Goal: Task Accomplishment & Management: Complete application form

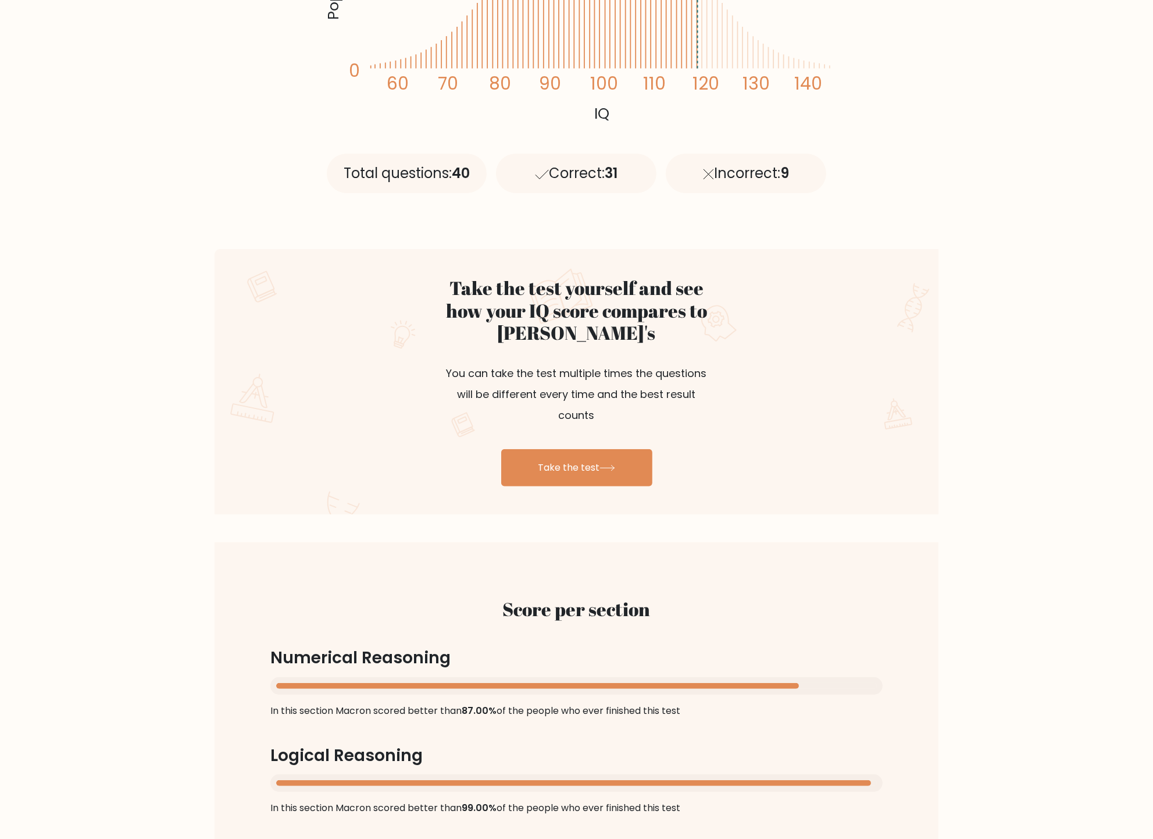
scroll to position [407, 0]
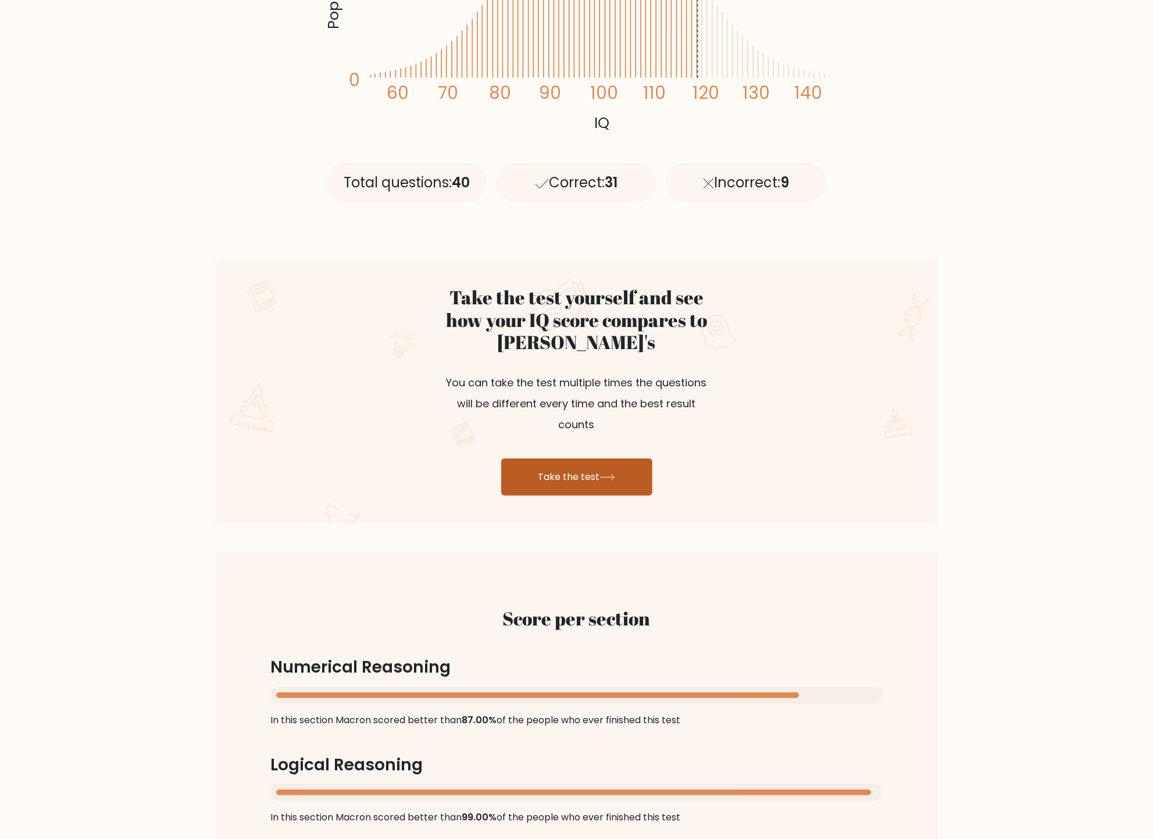
click at [571, 458] on link "Take the test" at bounding box center [576, 476] width 151 height 37
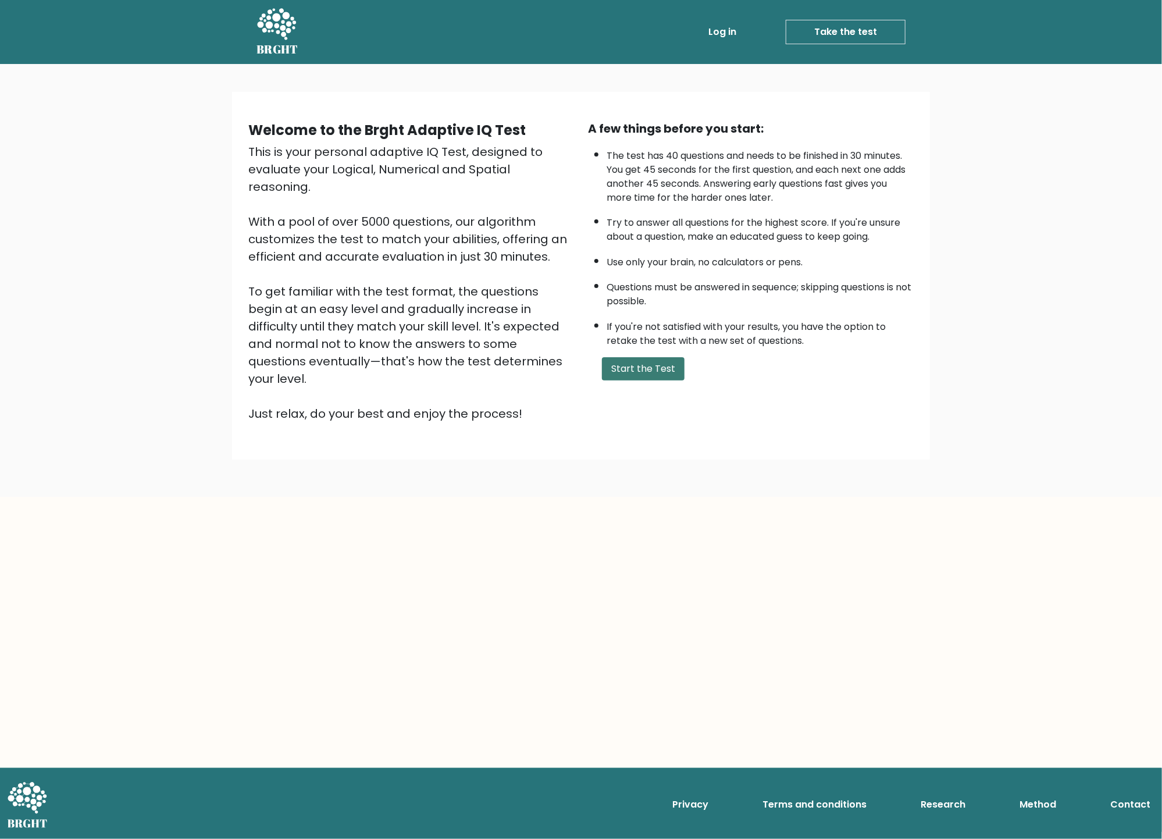
click at [649, 364] on button "Start the Test" at bounding box center [643, 368] width 83 height 23
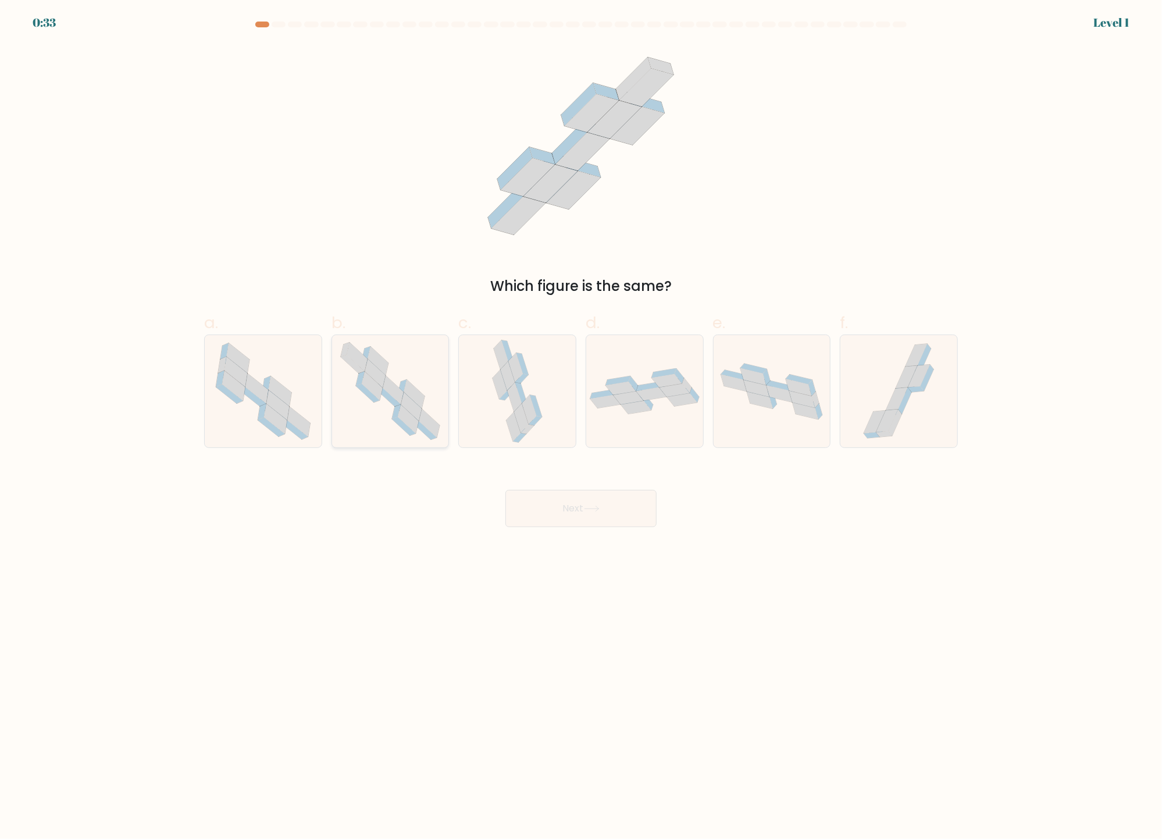
click at [402, 394] on icon at bounding box center [393, 390] width 21 height 28
click at [581, 419] on input "b." at bounding box center [581, 423] width 1 height 8
radio input "true"
click at [578, 508] on button "Next" at bounding box center [580, 508] width 151 height 37
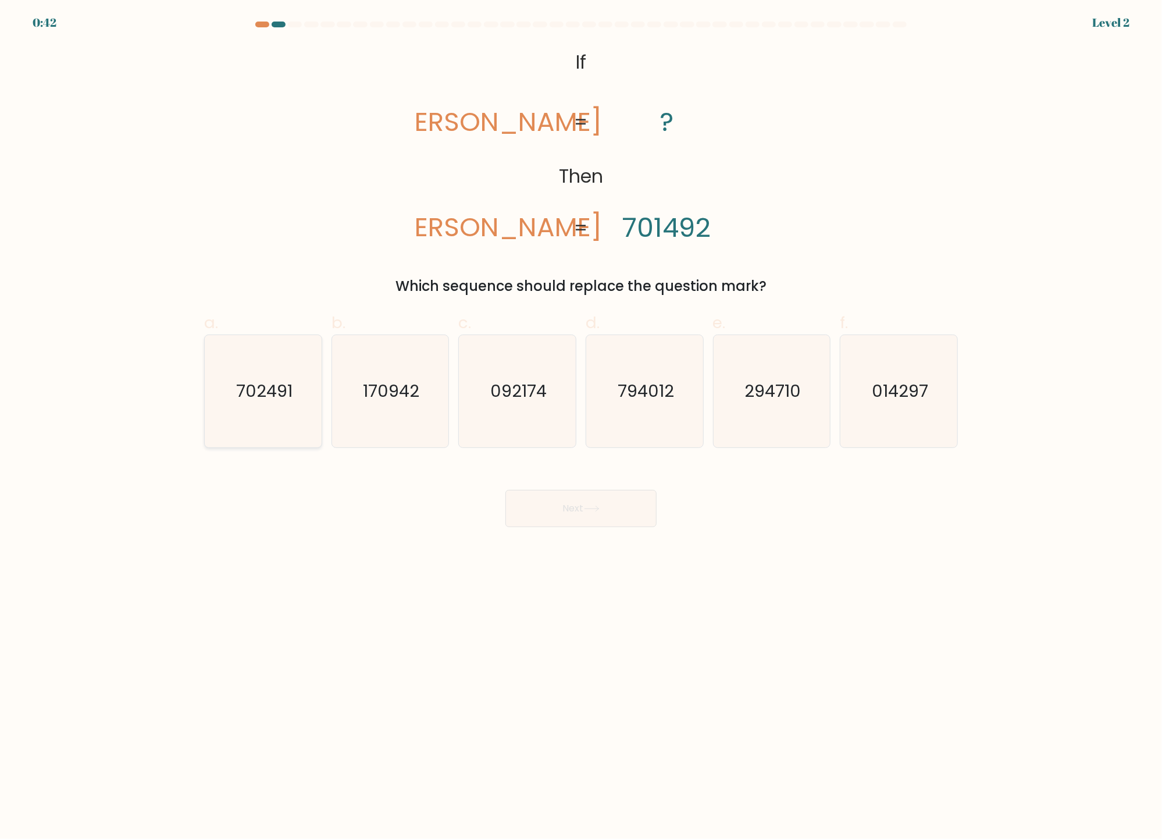
click at [274, 401] on text "702491" at bounding box center [264, 391] width 56 height 23
click at [581, 419] on input "a. 702491" at bounding box center [581, 423] width 1 height 8
radio input "true"
click at [567, 502] on button "Next" at bounding box center [580, 508] width 151 height 37
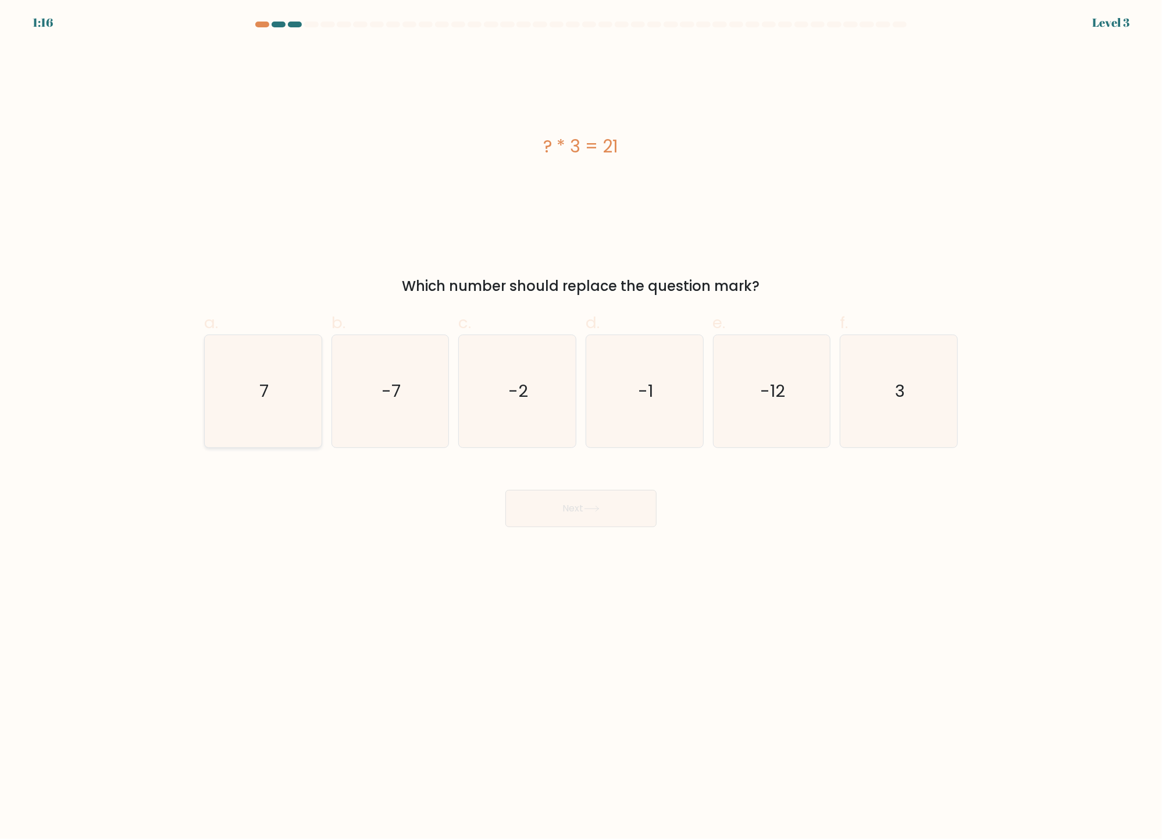
click at [259, 380] on icon "7" at bounding box center [263, 391] width 112 height 112
click at [581, 419] on input "a. 7" at bounding box center [581, 423] width 1 height 8
radio input "true"
click at [581, 509] on button "Next" at bounding box center [580, 508] width 151 height 37
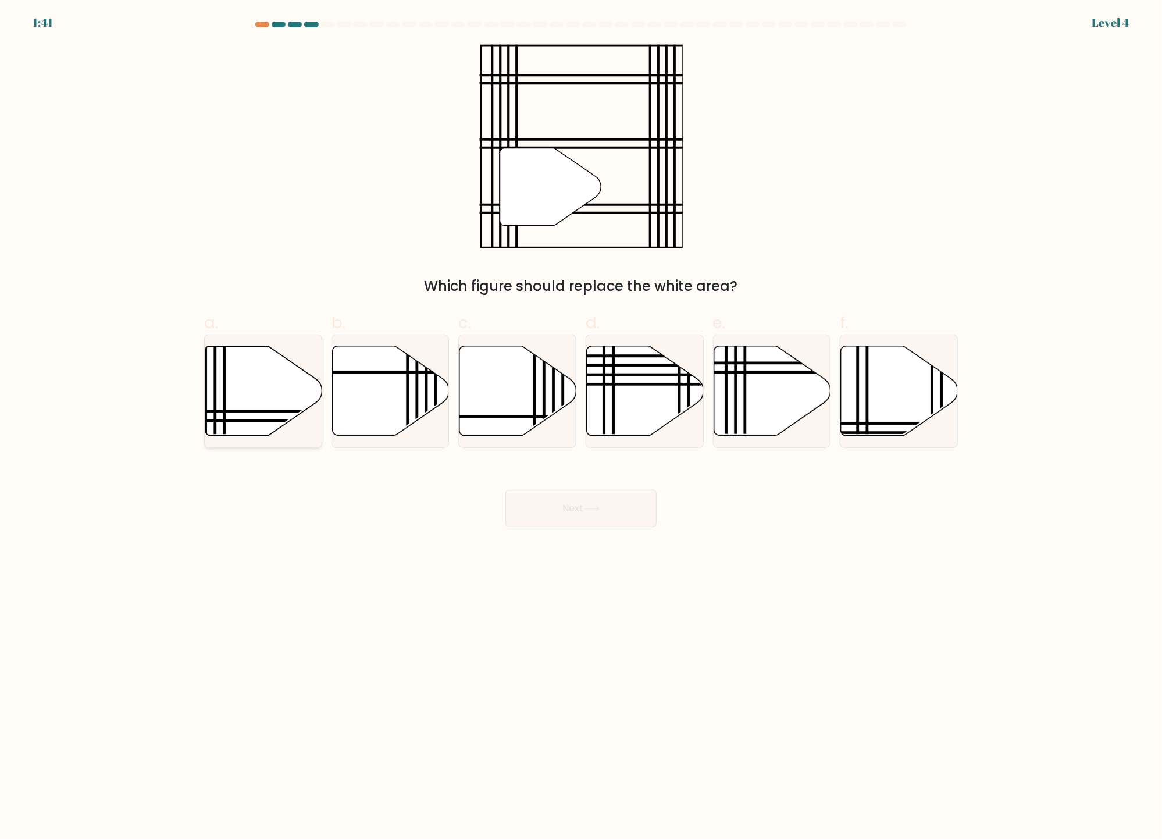
click at [263, 402] on icon at bounding box center [263, 391] width 117 height 90
click at [581, 419] on input "a." at bounding box center [581, 423] width 1 height 8
radio input "true"
click at [581, 512] on button "Next" at bounding box center [580, 508] width 151 height 37
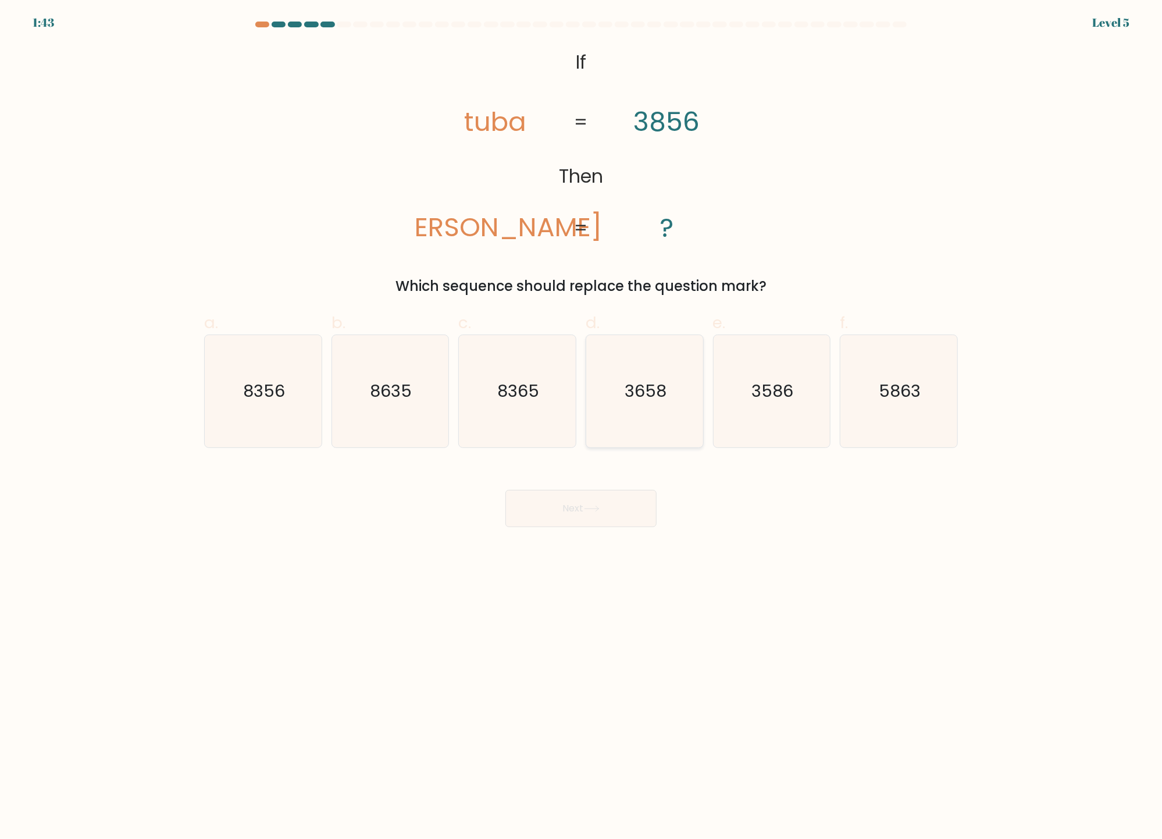
click at [647, 409] on icon "3658" at bounding box center [645, 391] width 112 height 112
click at [582, 419] on input "d. 3658" at bounding box center [581, 423] width 1 height 8
radio input "true"
click at [592, 510] on icon at bounding box center [592, 508] width 16 height 6
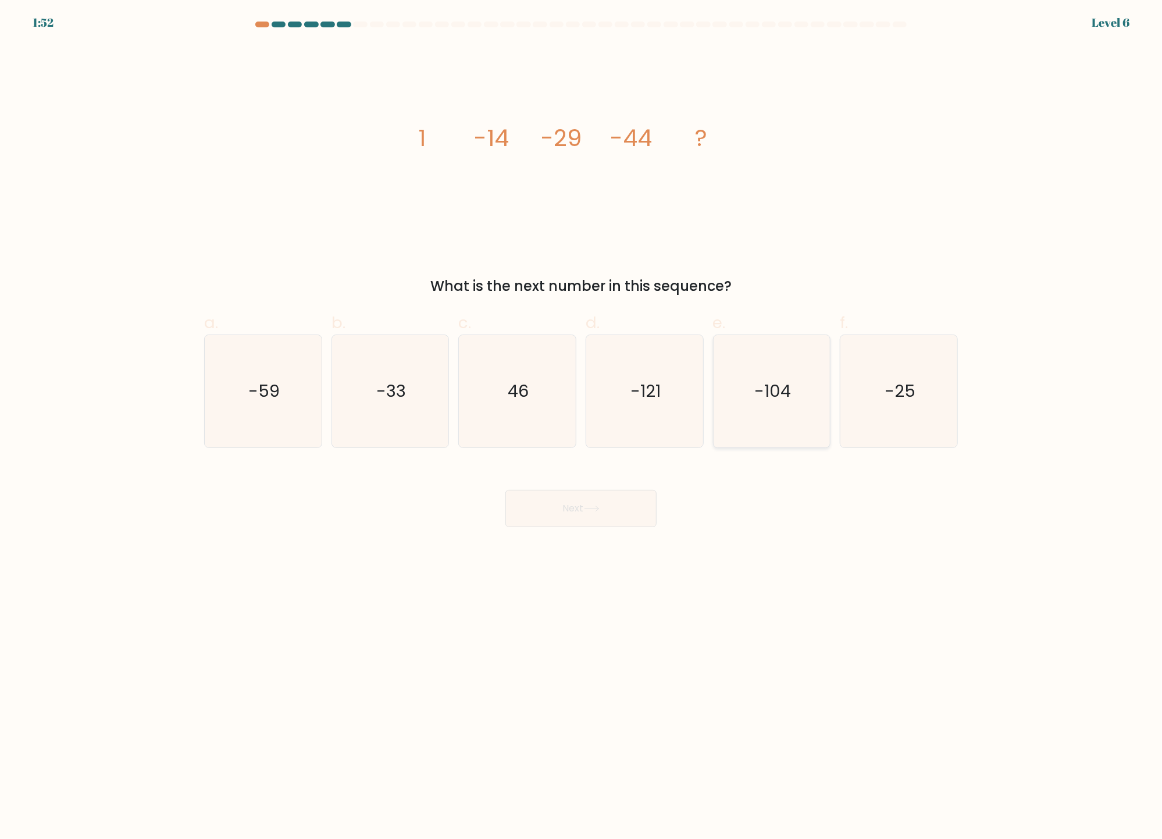
click at [790, 389] on text "-104" at bounding box center [772, 391] width 37 height 23
click at [582, 419] on input "e. -104" at bounding box center [581, 423] width 1 height 8
radio input "true"
click at [596, 508] on icon at bounding box center [592, 508] width 16 height 6
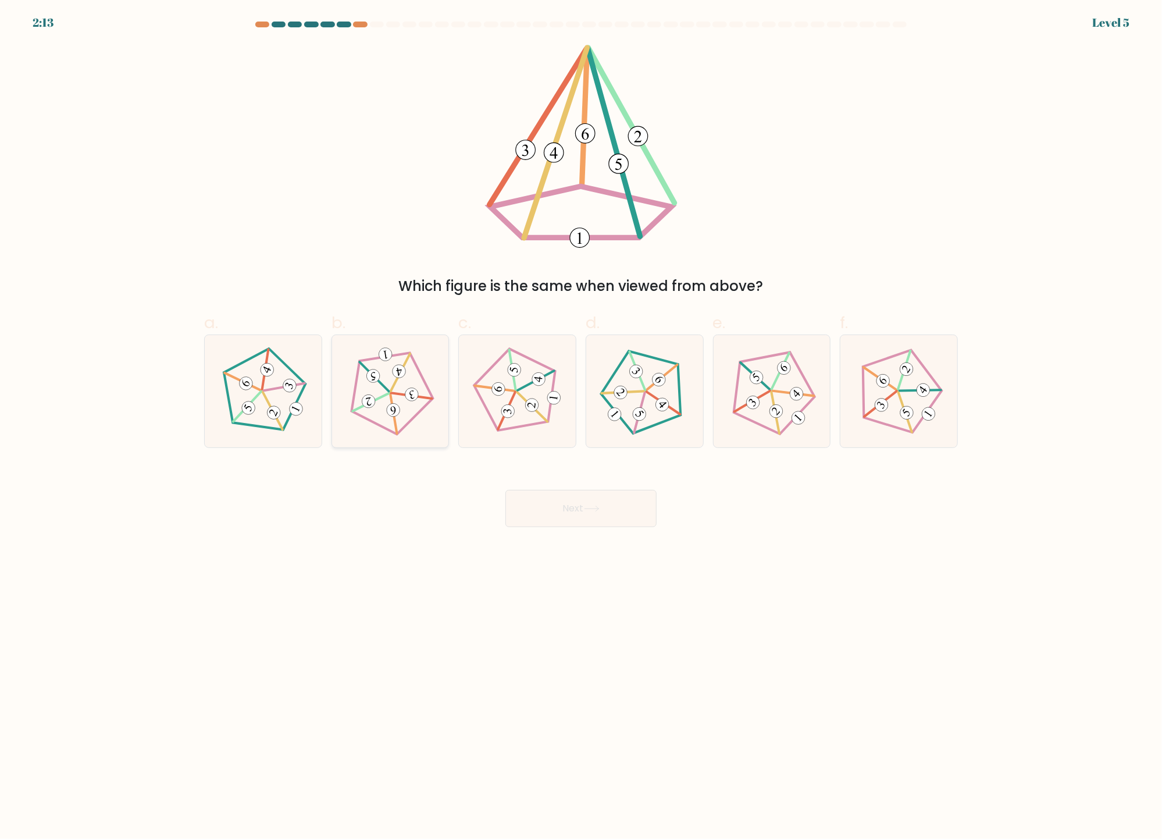
click at [382, 389] on icon at bounding box center [390, 392] width 90 height 90
click at [581, 419] on input "b." at bounding box center [581, 423] width 1 height 8
radio input "true"
click at [553, 508] on button "Next" at bounding box center [580, 508] width 151 height 37
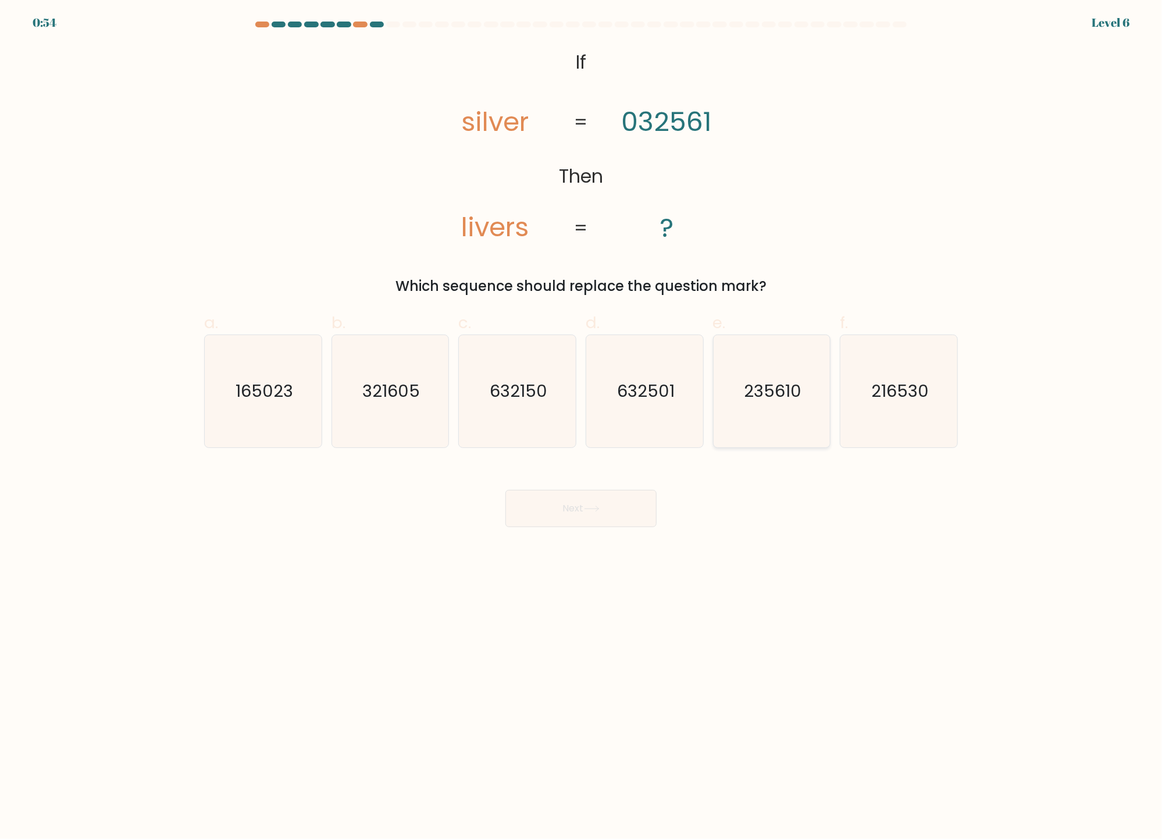
click at [767, 386] on text "235610" at bounding box center [773, 391] width 58 height 23
click at [582, 419] on input "e. 235610" at bounding box center [581, 423] width 1 height 8
radio input "true"
click at [596, 510] on icon at bounding box center [592, 508] width 16 height 6
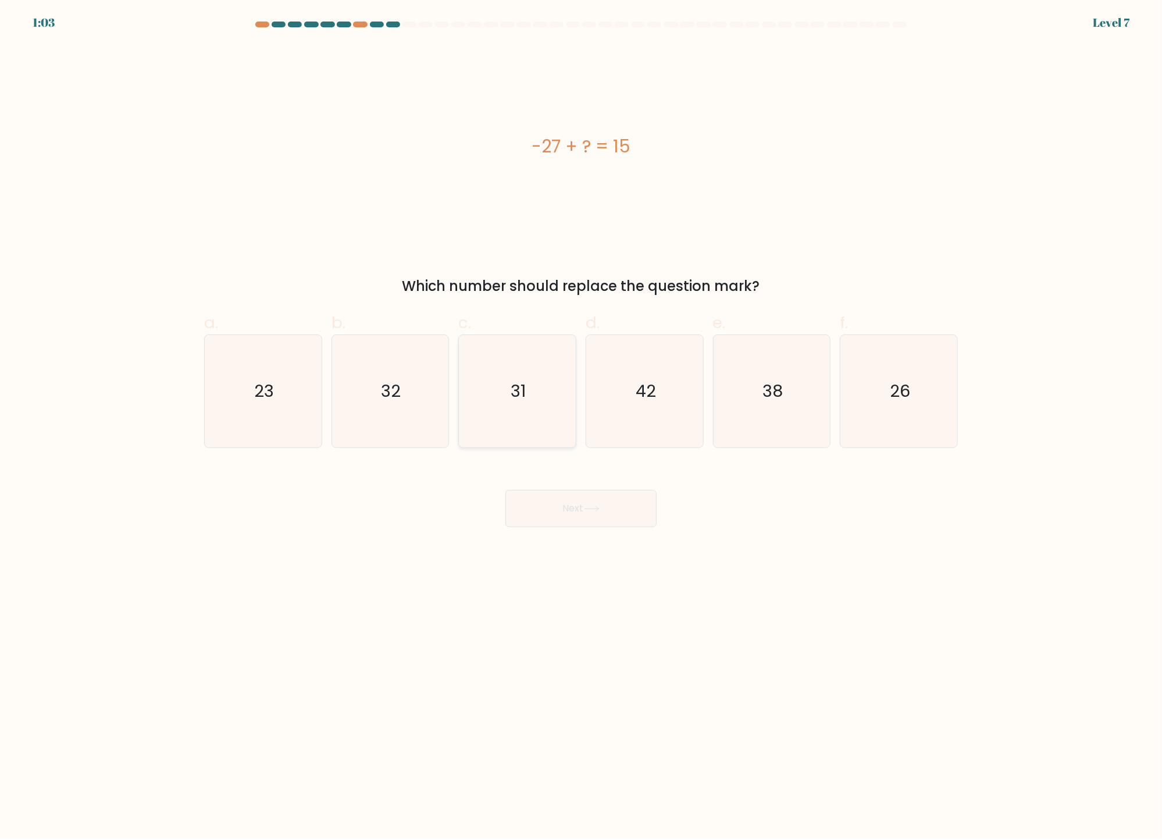
click at [530, 393] on icon "31" at bounding box center [517, 391] width 112 height 112
click at [581, 419] on input "c. 31" at bounding box center [581, 423] width 1 height 8
radio input "true"
click at [564, 512] on button "Next" at bounding box center [580, 508] width 151 height 37
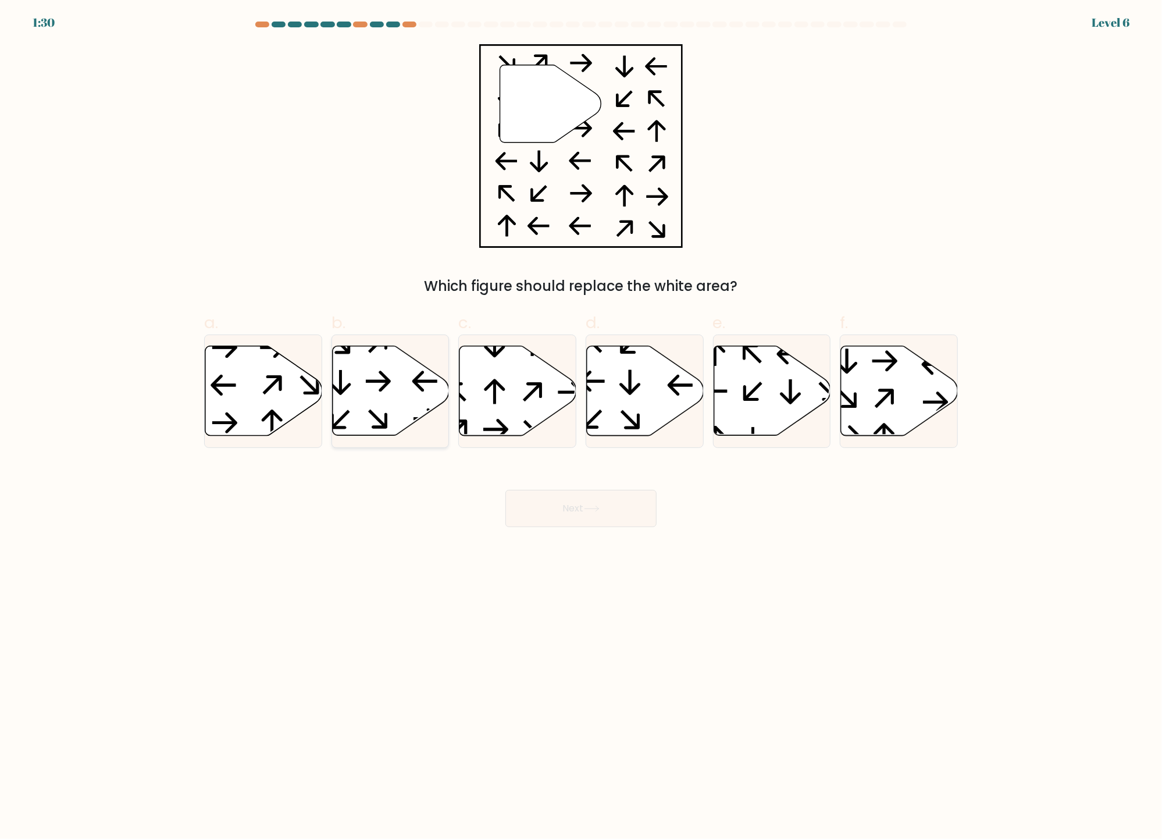
click at [371, 359] on icon at bounding box center [390, 391] width 117 height 90
click at [581, 419] on input "b." at bounding box center [581, 423] width 1 height 8
radio input "true"
click at [596, 505] on icon at bounding box center [592, 508] width 16 height 6
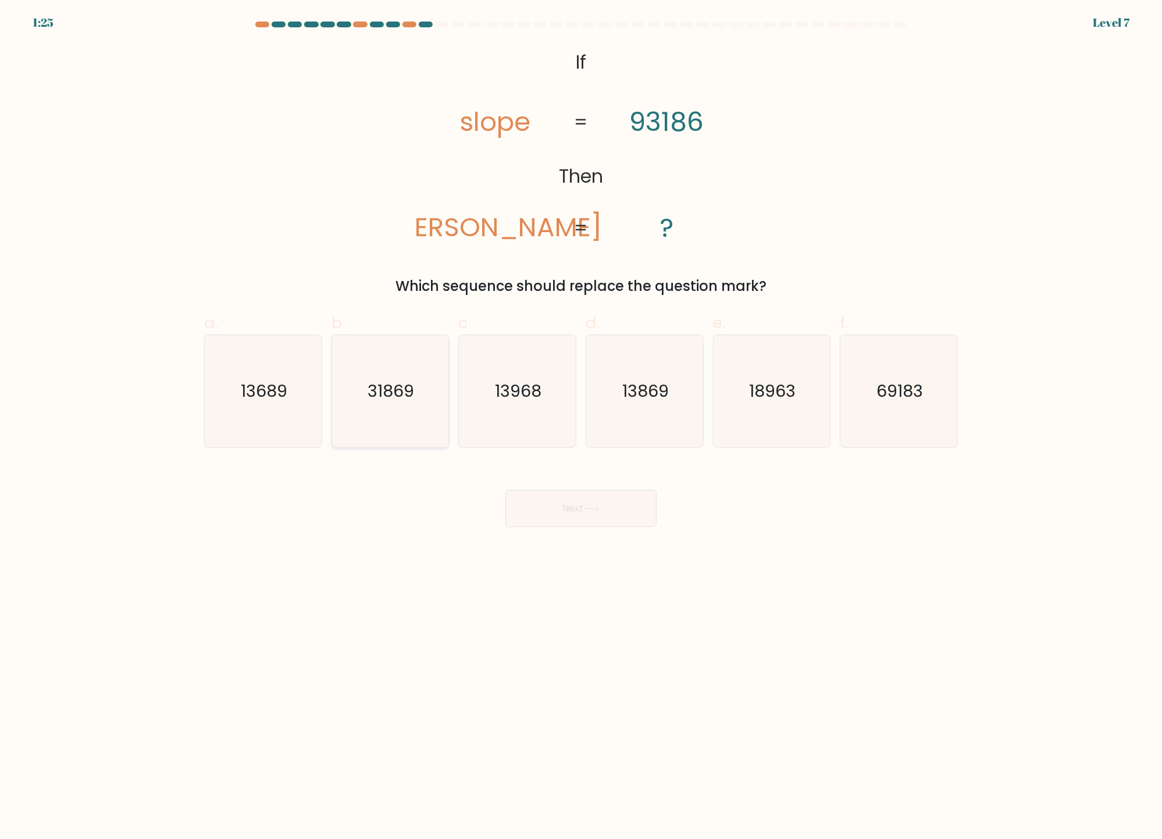
click at [401, 398] on text "31869" at bounding box center [391, 391] width 47 height 23
click at [581, 419] on input "b. 31869" at bounding box center [581, 423] width 1 height 8
radio input "true"
click at [551, 503] on button "Next" at bounding box center [580, 508] width 151 height 37
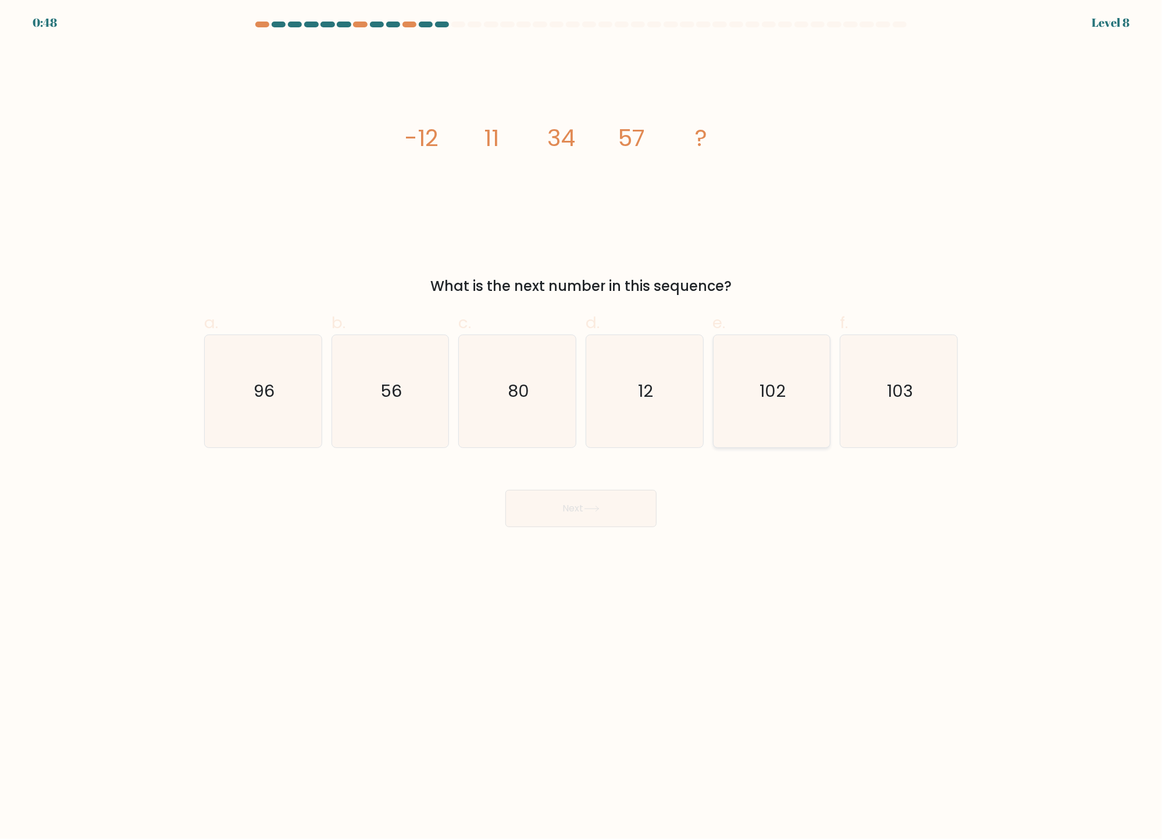
click at [791, 395] on icon "102" at bounding box center [771, 391] width 112 height 112
click at [582, 419] on input "e. 102" at bounding box center [581, 423] width 1 height 8
radio input "true"
click at [607, 505] on button "Next" at bounding box center [580, 508] width 151 height 37
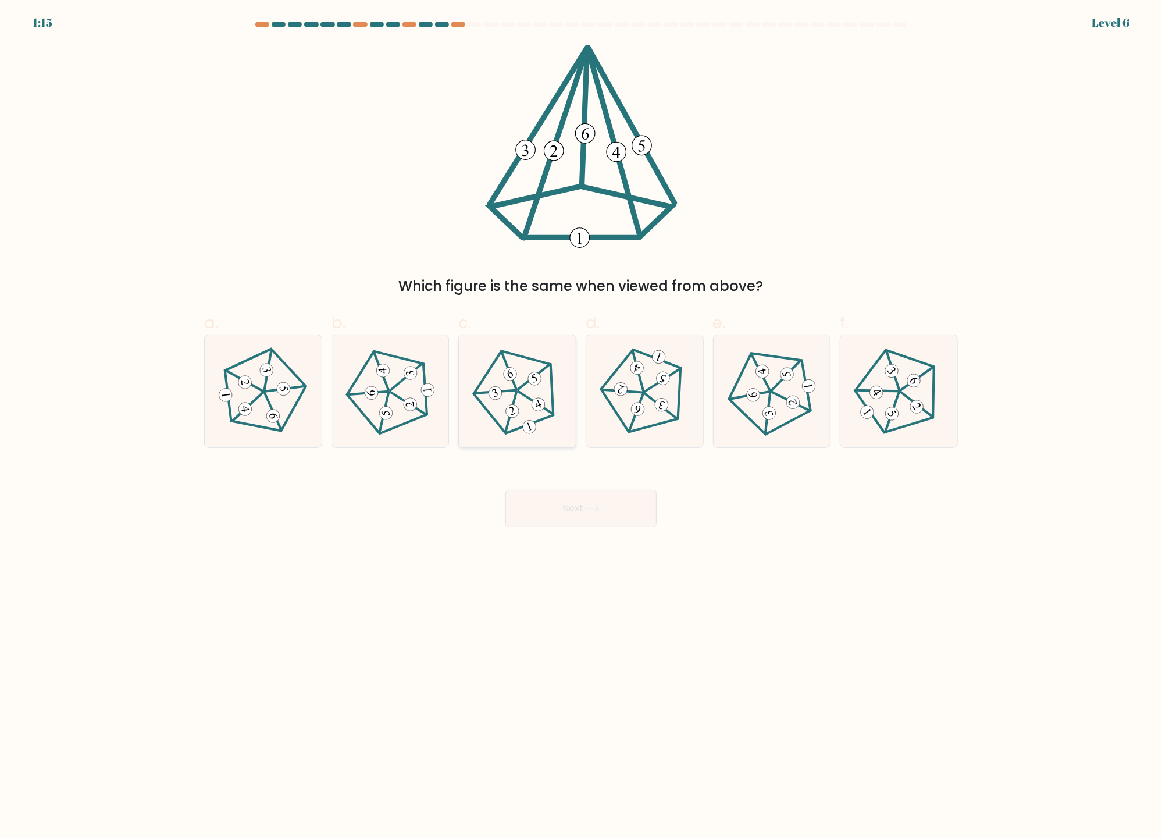
click at [521, 384] on icon at bounding box center [517, 392] width 90 height 90
click at [581, 419] on input "c." at bounding box center [581, 423] width 1 height 8
radio input "true"
click at [559, 508] on button "Next" at bounding box center [580, 508] width 151 height 37
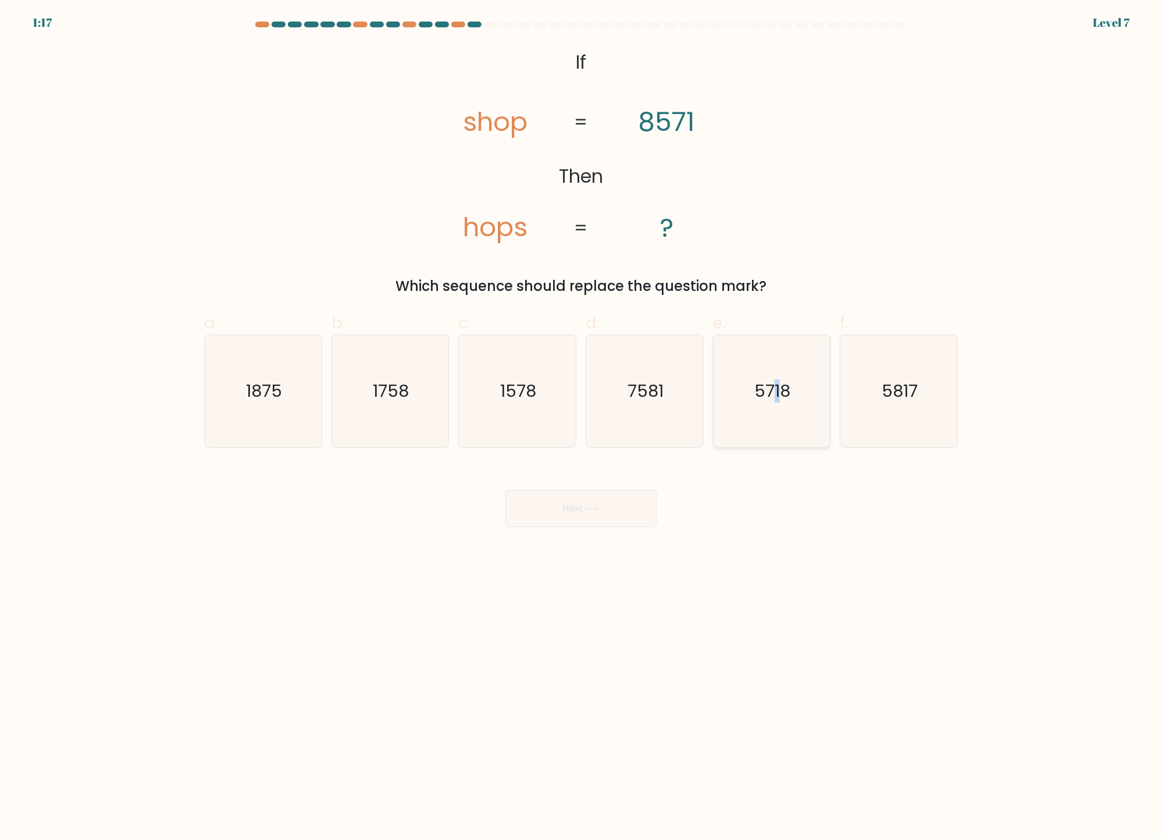
click at [778, 401] on text "5718" at bounding box center [773, 391] width 36 height 23
click at [766, 405] on icon "5718" at bounding box center [771, 391] width 112 height 112
click at [582, 419] on input "e. 5718" at bounding box center [581, 423] width 1 height 8
radio input "true"
click at [568, 508] on button "Next" at bounding box center [580, 508] width 151 height 37
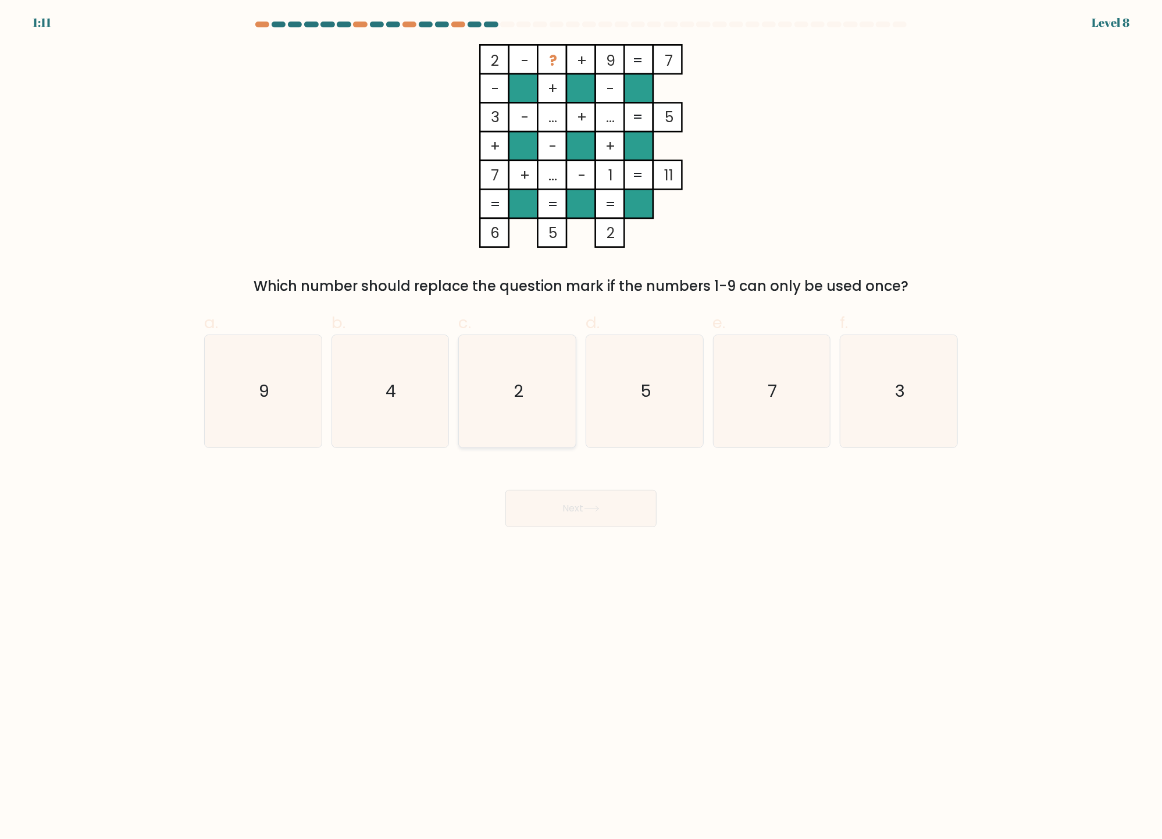
click at [508, 385] on icon "2" at bounding box center [517, 391] width 112 height 112
click at [581, 419] on input "c. 2" at bounding box center [581, 423] width 1 height 8
radio input "true"
click at [583, 509] on button "Next" at bounding box center [580, 508] width 151 height 37
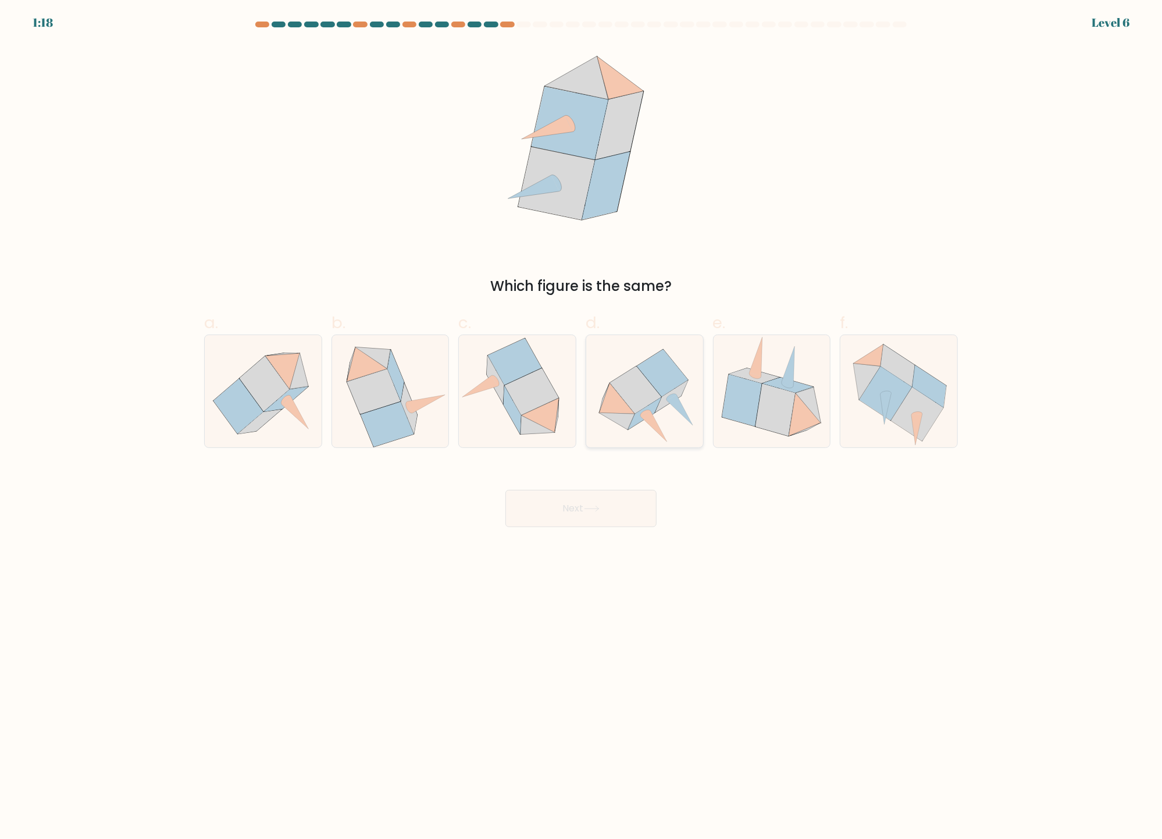
click at [637, 384] on icon at bounding box center [635, 389] width 51 height 47
click at [582, 419] on input "d." at bounding box center [581, 423] width 1 height 8
radio input "true"
click at [589, 501] on button "Next" at bounding box center [580, 508] width 151 height 37
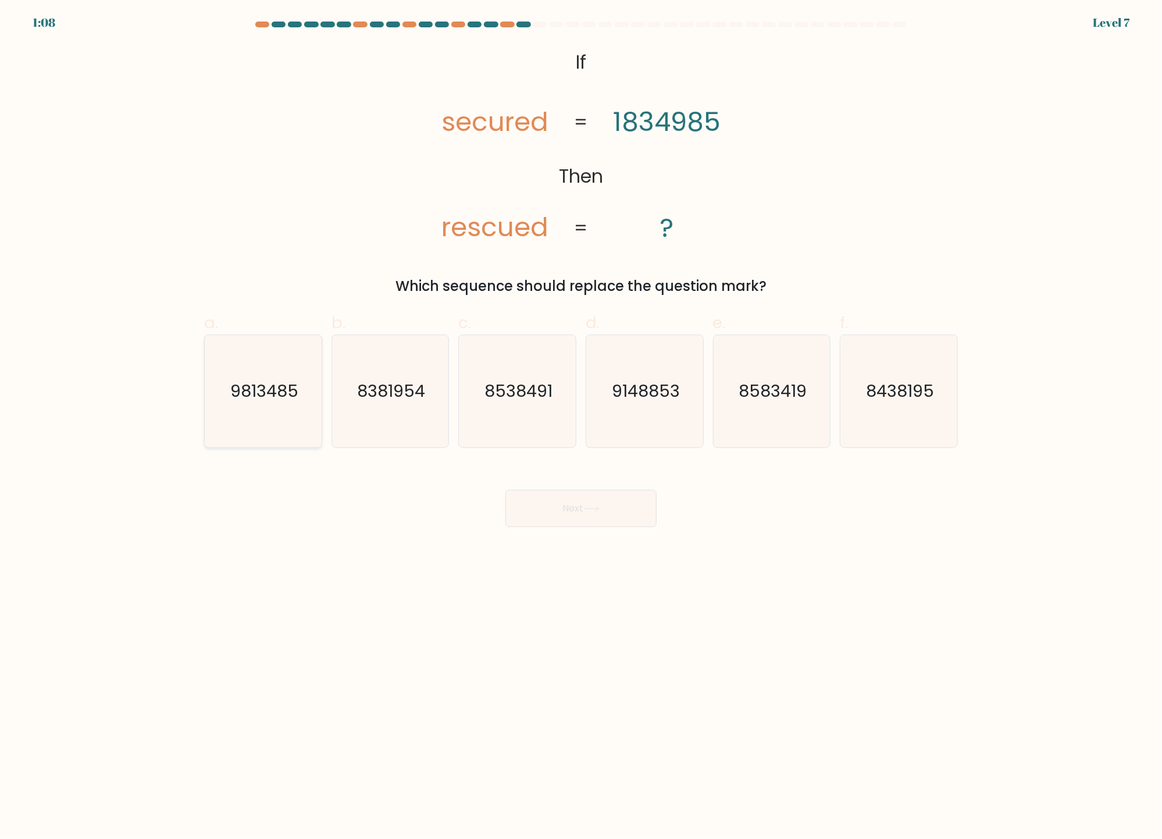
click at [279, 402] on text "9813485" at bounding box center [264, 391] width 68 height 23
click at [581, 419] on input "a. 9813485" at bounding box center [581, 423] width 1 height 8
radio input "true"
click at [567, 512] on button "Next" at bounding box center [580, 508] width 151 height 37
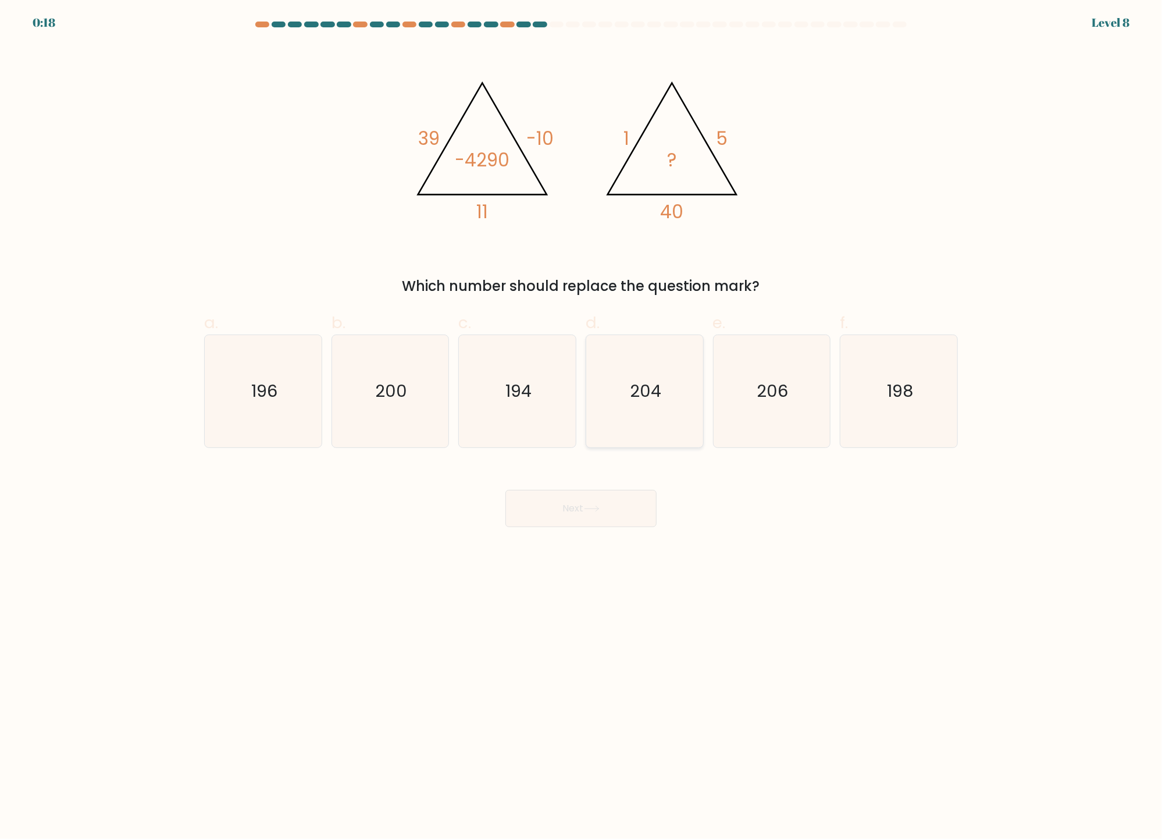
click at [652, 386] on text "204" at bounding box center [645, 391] width 31 height 23
click at [582, 419] on input "d. 204" at bounding box center [581, 423] width 1 height 8
radio input "true"
click at [565, 508] on button "Next" at bounding box center [580, 508] width 151 height 37
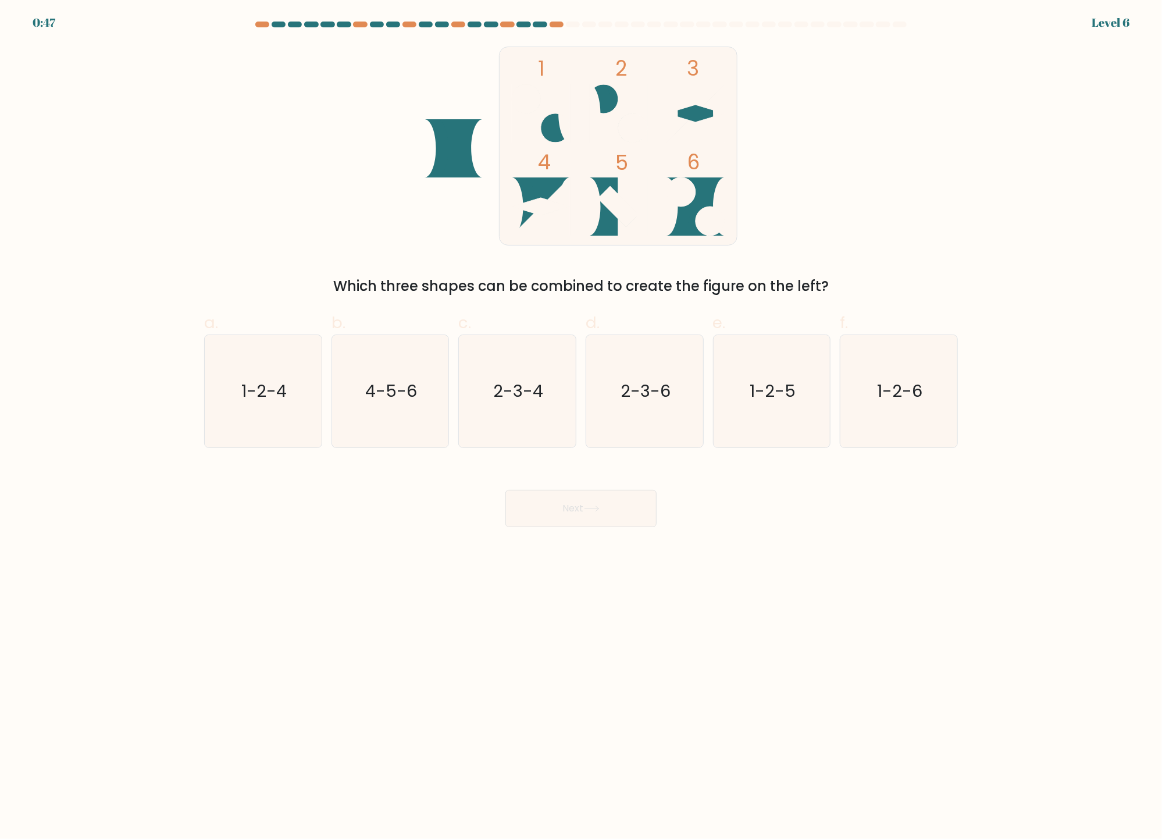
click at [561, 131] on icon "1 2 3 4 5 6" at bounding box center [581, 146] width 313 height 204
click at [905, 389] on text "1-2-6" at bounding box center [900, 391] width 45 height 23
click at [582, 419] on input "f. 1-2-6" at bounding box center [581, 423] width 1 height 8
radio input "true"
click at [591, 505] on button "Next" at bounding box center [580, 508] width 151 height 37
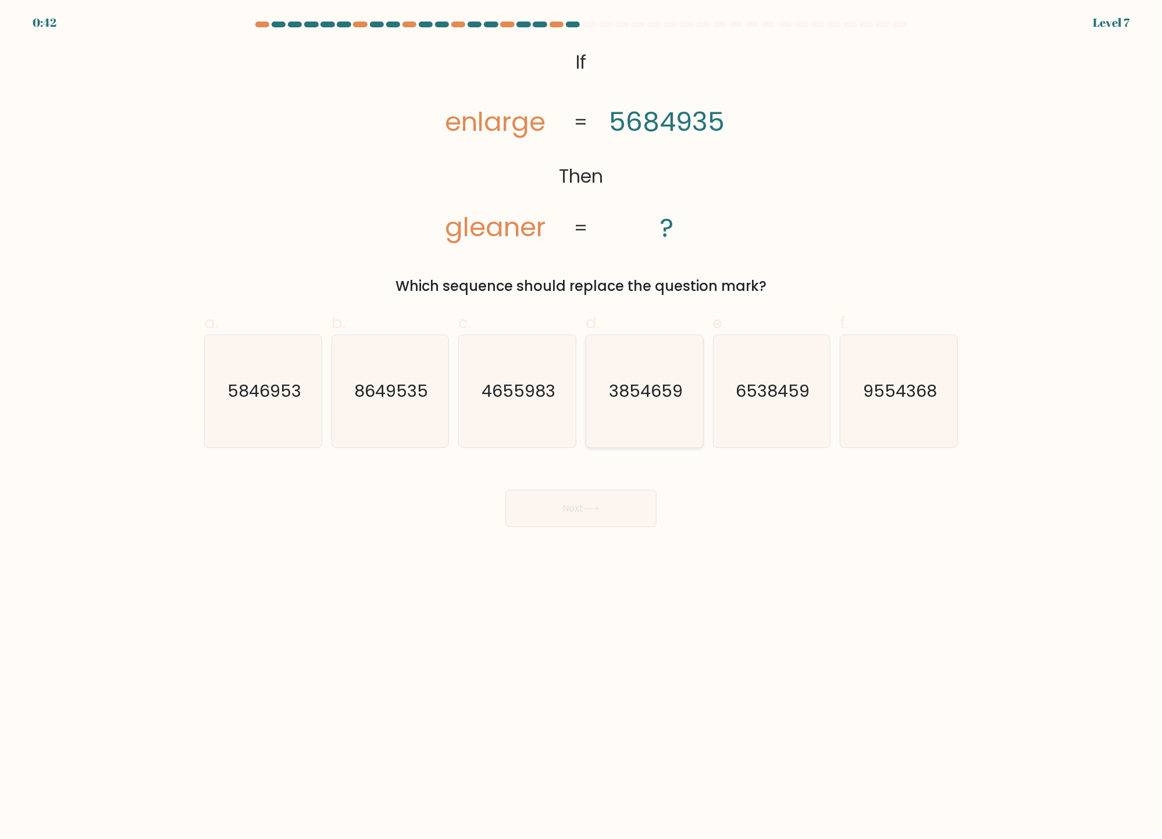
click at [637, 405] on icon "3854659" at bounding box center [645, 391] width 112 height 112
click at [582, 419] on input "d. 3854659" at bounding box center [581, 423] width 1 height 8
radio input "true"
click at [615, 507] on button "Next" at bounding box center [580, 508] width 151 height 37
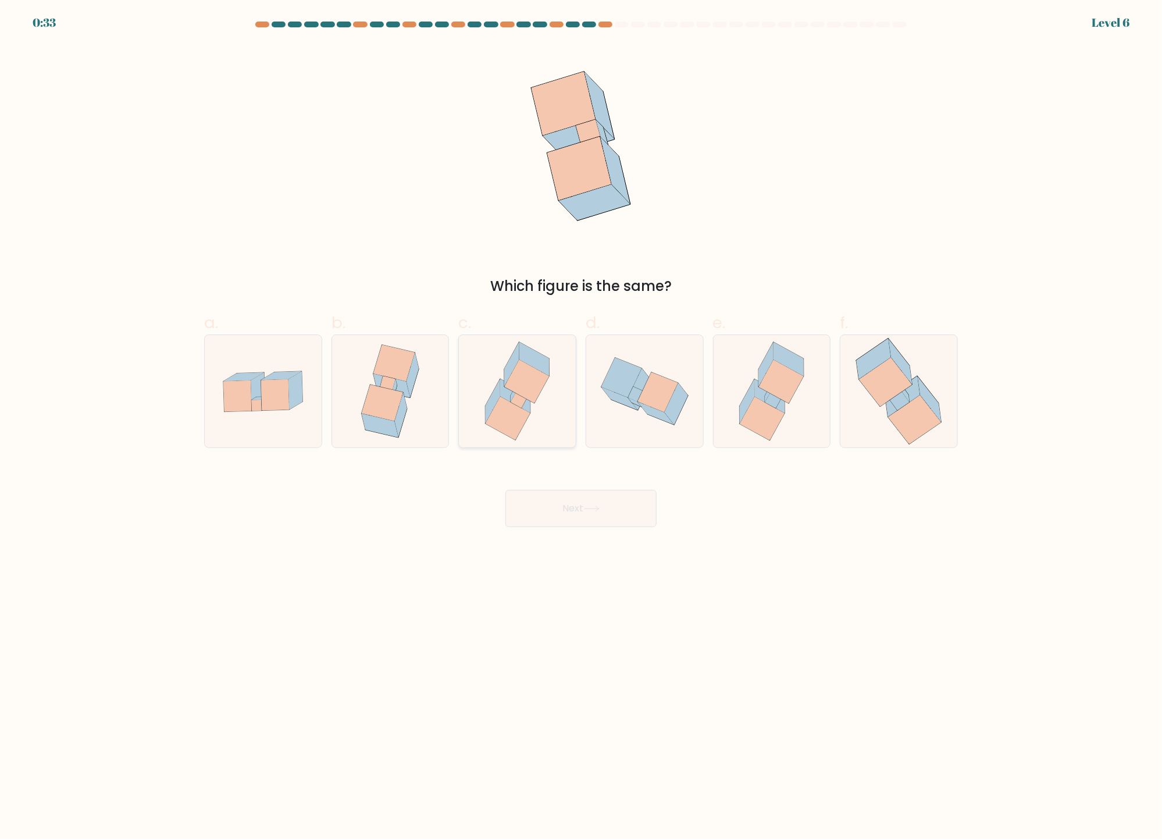
click at [514, 406] on icon at bounding box center [508, 419] width 45 height 44
click at [581, 419] on input "c." at bounding box center [581, 423] width 1 height 8
radio input "true"
click at [562, 513] on button "Next" at bounding box center [580, 508] width 151 height 37
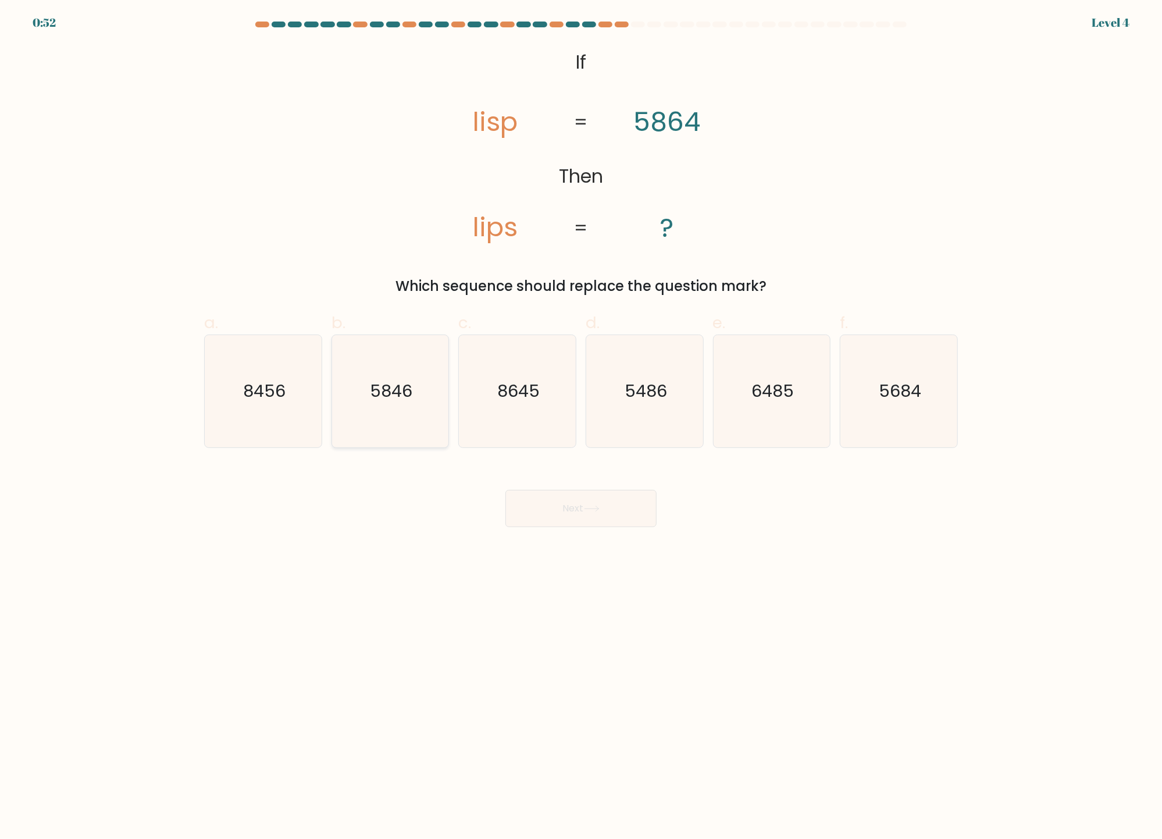
click at [403, 389] on text "5846" at bounding box center [391, 391] width 42 height 23
click at [581, 419] on input "b. 5846" at bounding box center [581, 423] width 1 height 8
radio input "true"
click at [551, 505] on button "Next" at bounding box center [580, 508] width 151 height 37
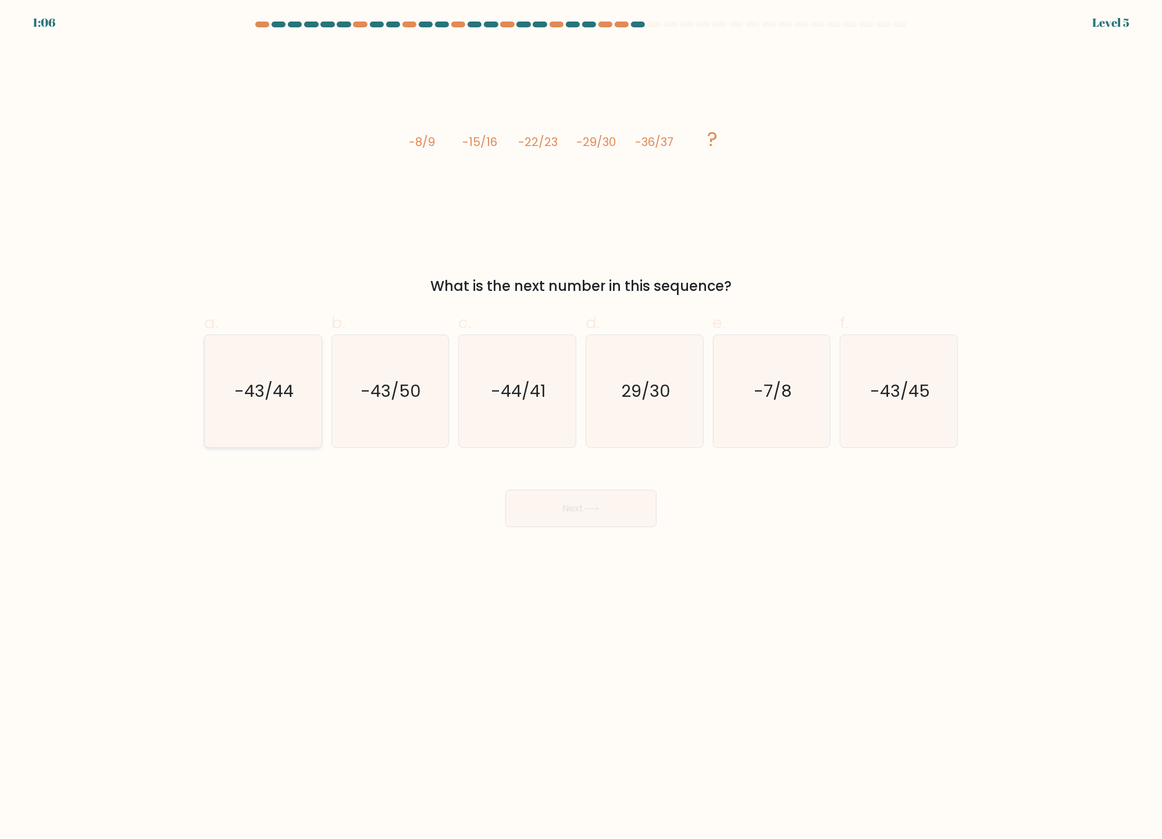
click at [263, 390] on text "-43/44" at bounding box center [263, 391] width 59 height 23
click at [581, 419] on input "a. -43/44" at bounding box center [581, 423] width 1 height 8
radio input "true"
click at [584, 508] on button "Next" at bounding box center [580, 508] width 151 height 37
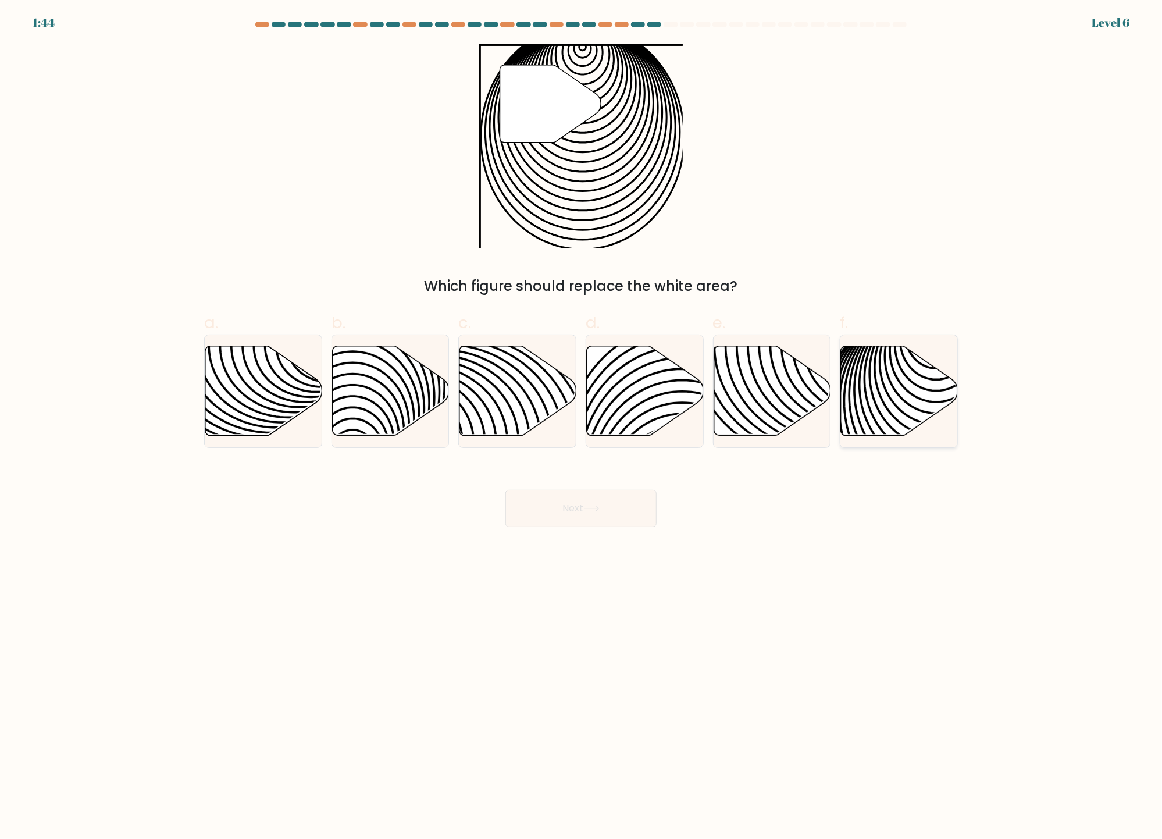
click at [879, 396] on icon at bounding box center [899, 391] width 117 height 90
click at [582, 419] on input "f." at bounding box center [581, 423] width 1 height 8
radio input "true"
click at [584, 510] on button "Next" at bounding box center [580, 508] width 151 height 37
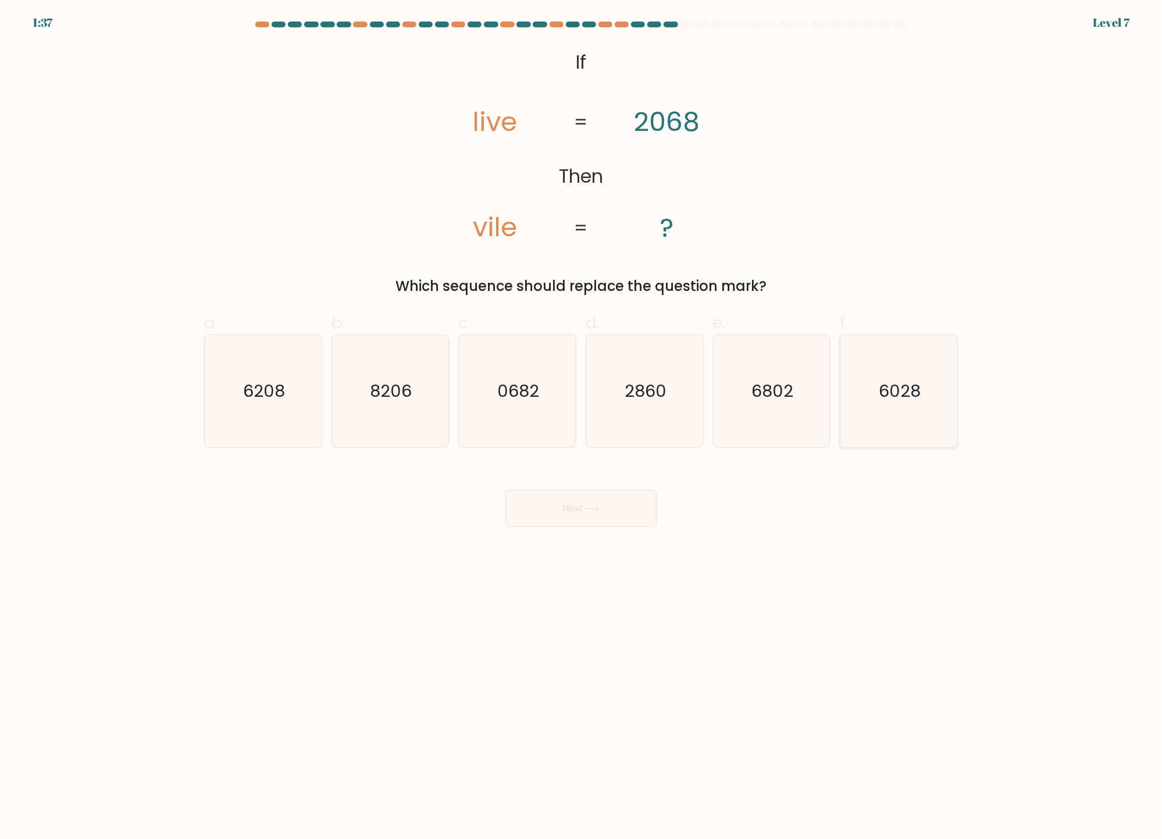
click at [897, 397] on text "6028" at bounding box center [900, 391] width 42 height 23
click at [582, 419] on input "f. 6028" at bounding box center [581, 423] width 1 height 8
radio input "true"
click at [583, 508] on button "Next" at bounding box center [580, 508] width 151 height 37
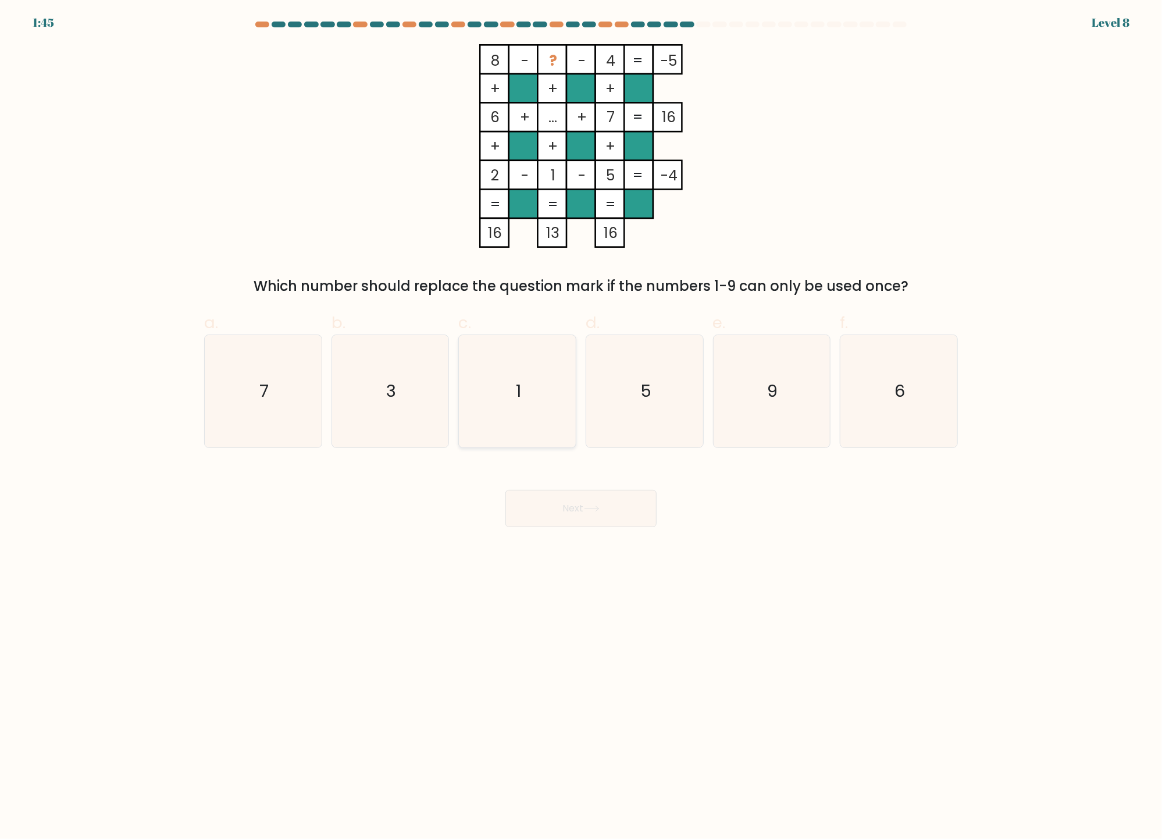
click at [524, 391] on icon "1" at bounding box center [517, 391] width 112 height 112
click at [581, 419] on input "c. 1" at bounding box center [581, 423] width 1 height 8
radio input "true"
click at [594, 508] on icon at bounding box center [592, 508] width 16 height 6
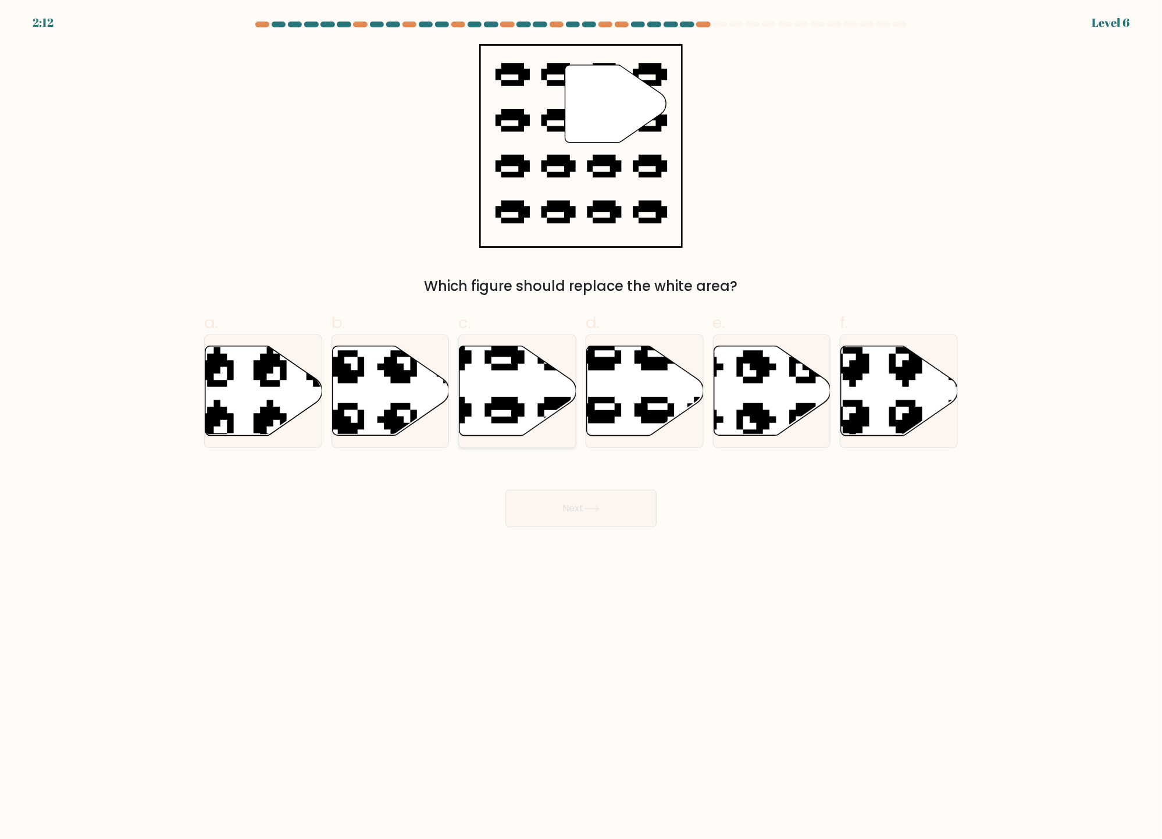
click at [520, 394] on icon at bounding box center [517, 391] width 117 height 90
click at [581, 419] on input "c." at bounding box center [581, 423] width 1 height 8
radio input "true"
click at [558, 508] on button "Next" at bounding box center [580, 508] width 151 height 37
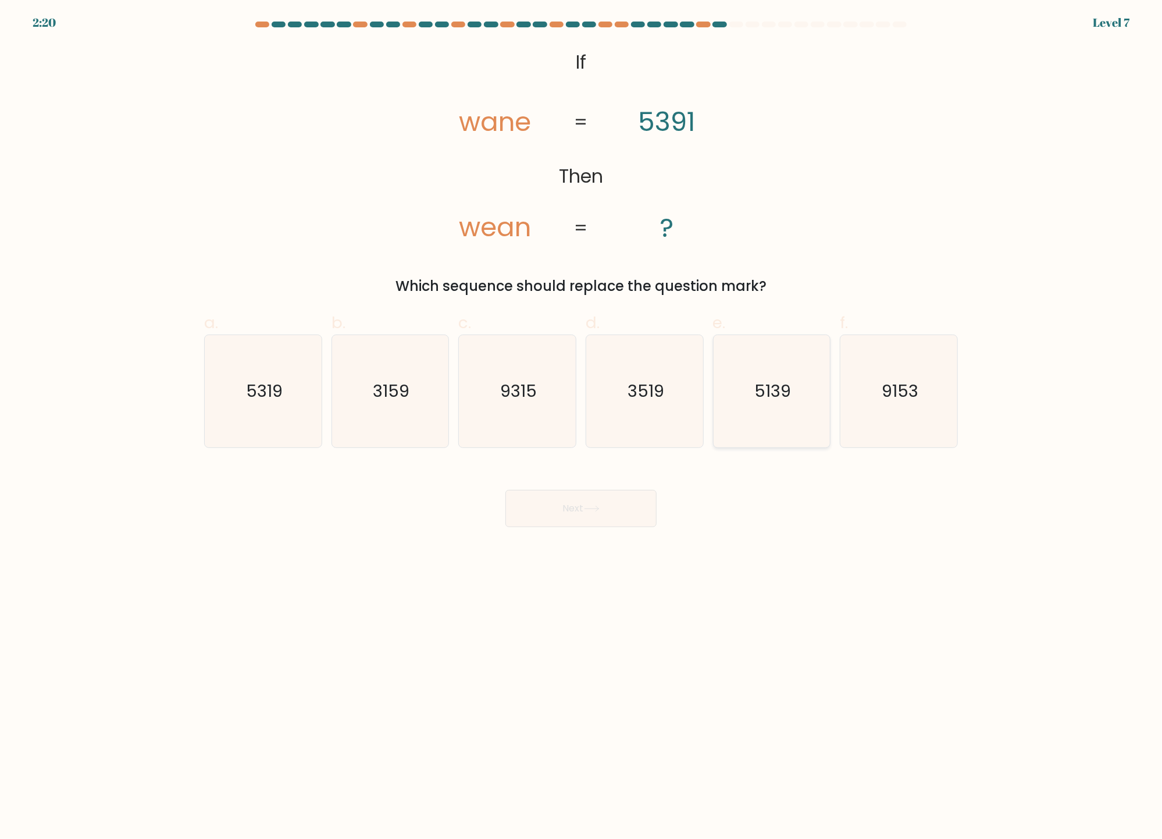
click at [767, 390] on text "5139" at bounding box center [772, 391] width 37 height 23
click at [582, 419] on input "e. 5139" at bounding box center [581, 423] width 1 height 8
radio input "true"
click at [607, 507] on button "Next" at bounding box center [580, 508] width 151 height 37
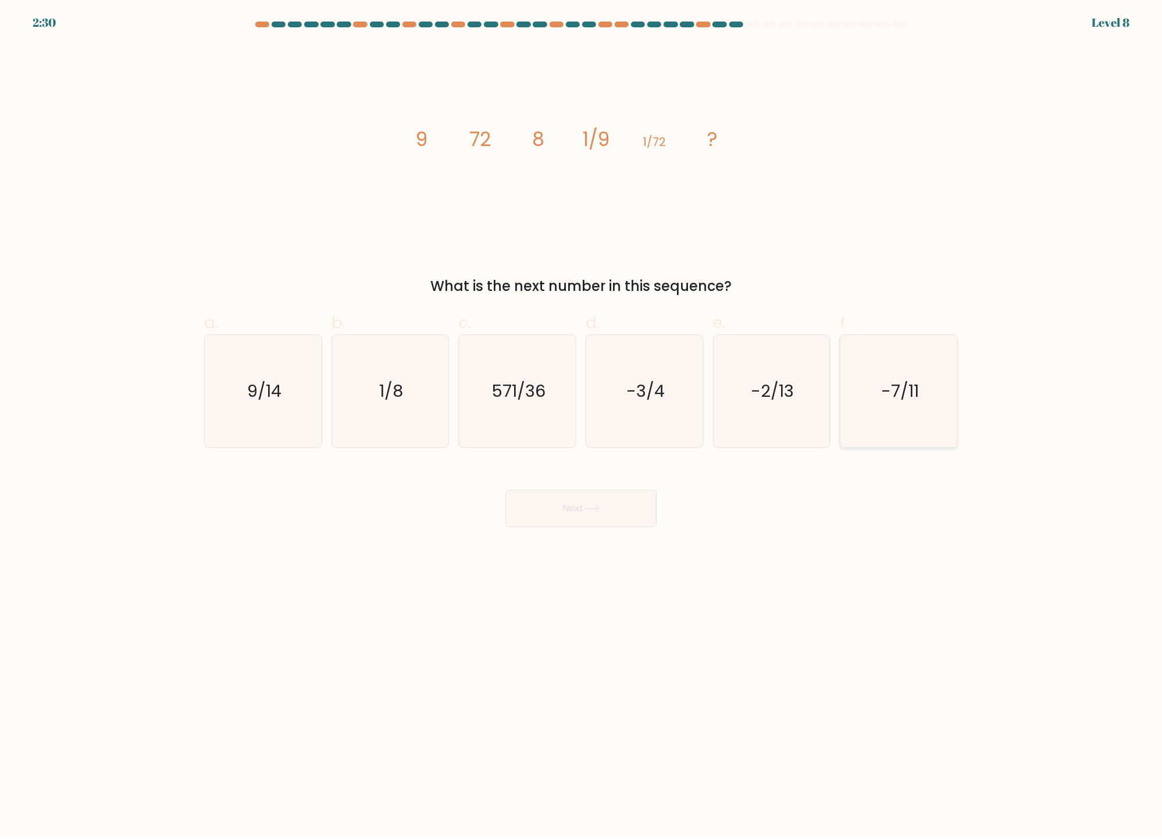
drag, startPoint x: 909, startPoint y: 373, endPoint x: 868, endPoint y: 402, distance: 50.5
click at [907, 375] on icon "-7/11" at bounding box center [899, 391] width 112 height 112
click at [582, 419] on input "f. -7/11" at bounding box center [581, 423] width 1 height 8
radio input "true"
click at [623, 512] on button "Next" at bounding box center [580, 508] width 151 height 37
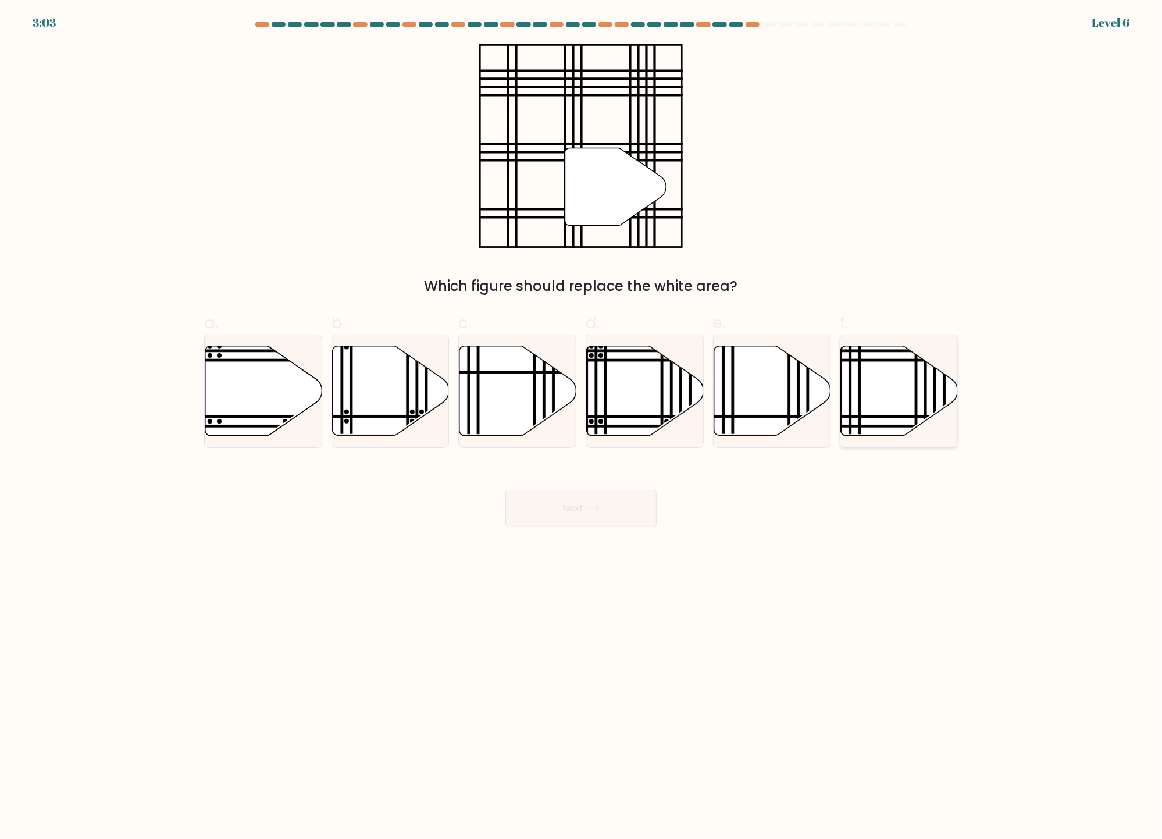
click at [882, 382] on icon at bounding box center [899, 391] width 117 height 90
click at [582, 419] on input "f." at bounding box center [581, 423] width 1 height 8
radio input "true"
click at [589, 504] on button "Next" at bounding box center [580, 508] width 151 height 37
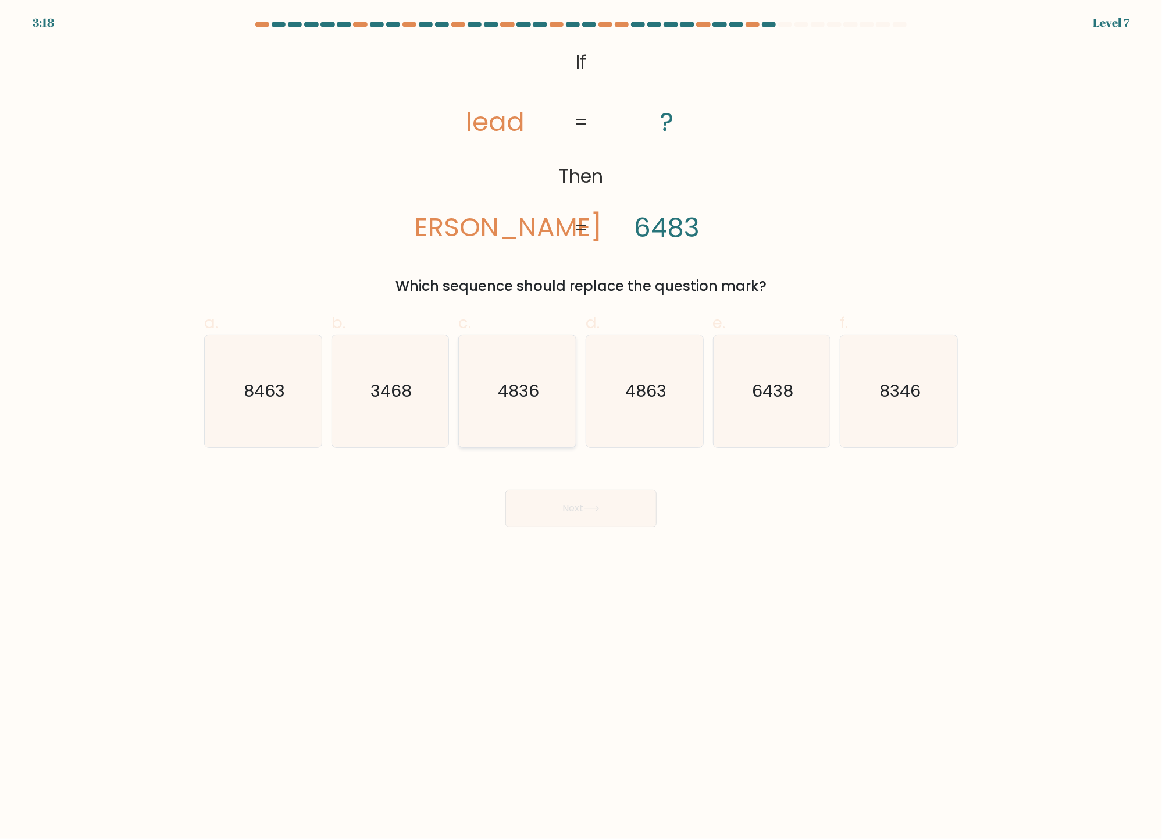
click at [533, 400] on text "4836" at bounding box center [518, 391] width 41 height 23
click at [581, 419] on input "c. 4836" at bounding box center [581, 423] width 1 height 8
radio input "true"
click at [555, 505] on button "Next" at bounding box center [580, 508] width 151 height 37
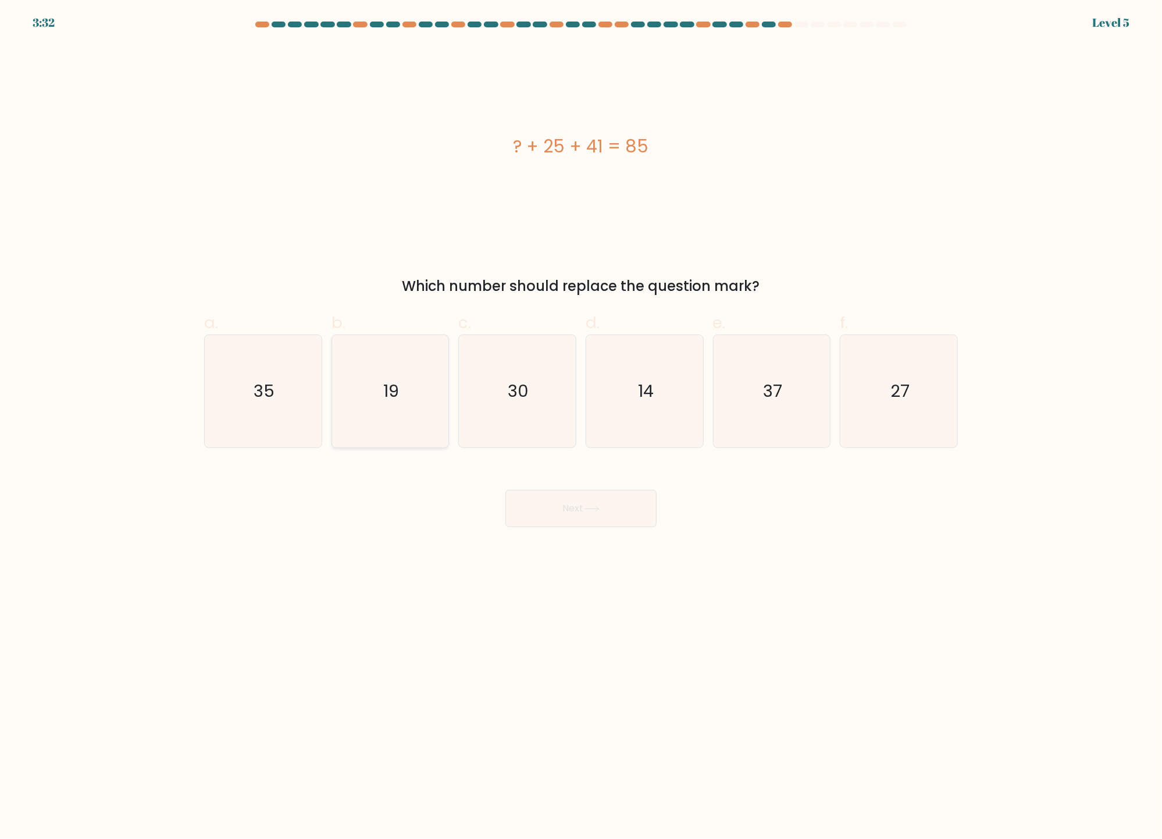
click at [393, 390] on text "19" at bounding box center [391, 391] width 16 height 23
click at [581, 419] on input "b. 19" at bounding box center [581, 423] width 1 height 8
radio input "true"
click at [554, 504] on button "Next" at bounding box center [580, 508] width 151 height 37
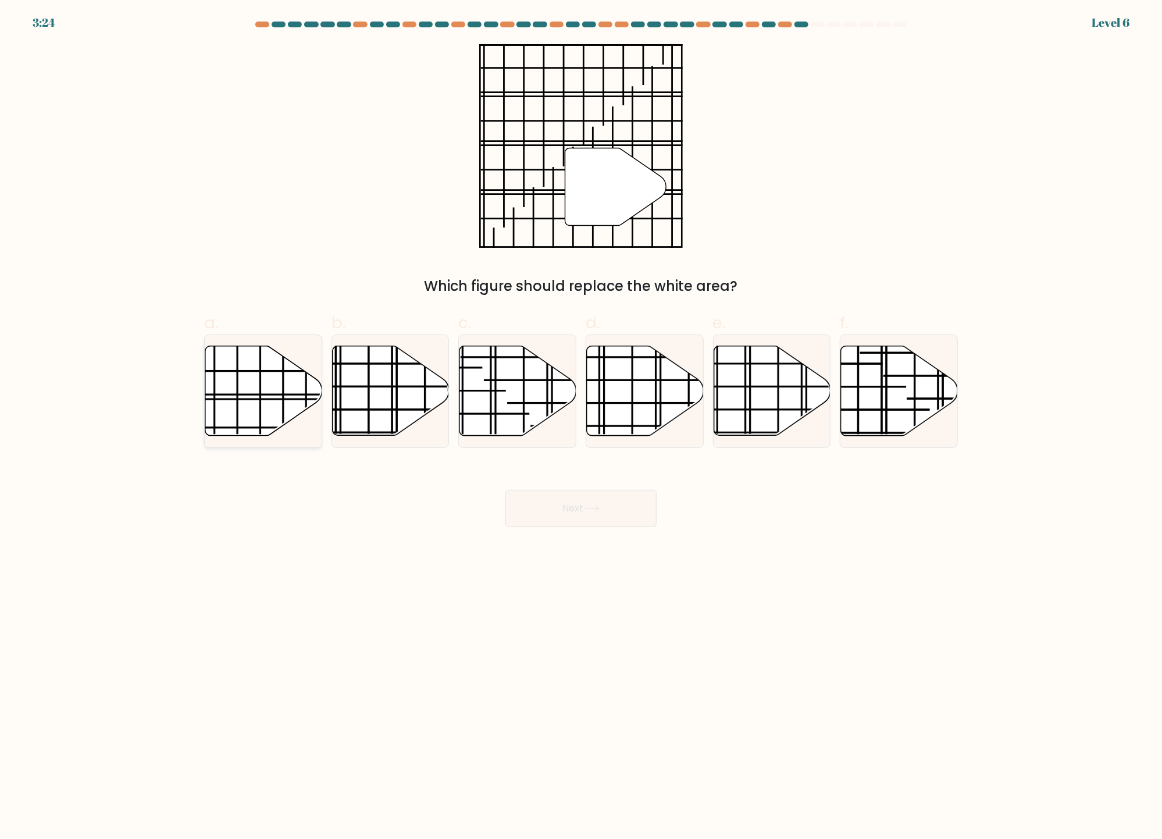
click at [272, 391] on icon at bounding box center [263, 391] width 117 height 90
click at [581, 419] on input "a." at bounding box center [581, 423] width 1 height 8
radio input "true"
click at [541, 512] on button "Next" at bounding box center [580, 508] width 151 height 37
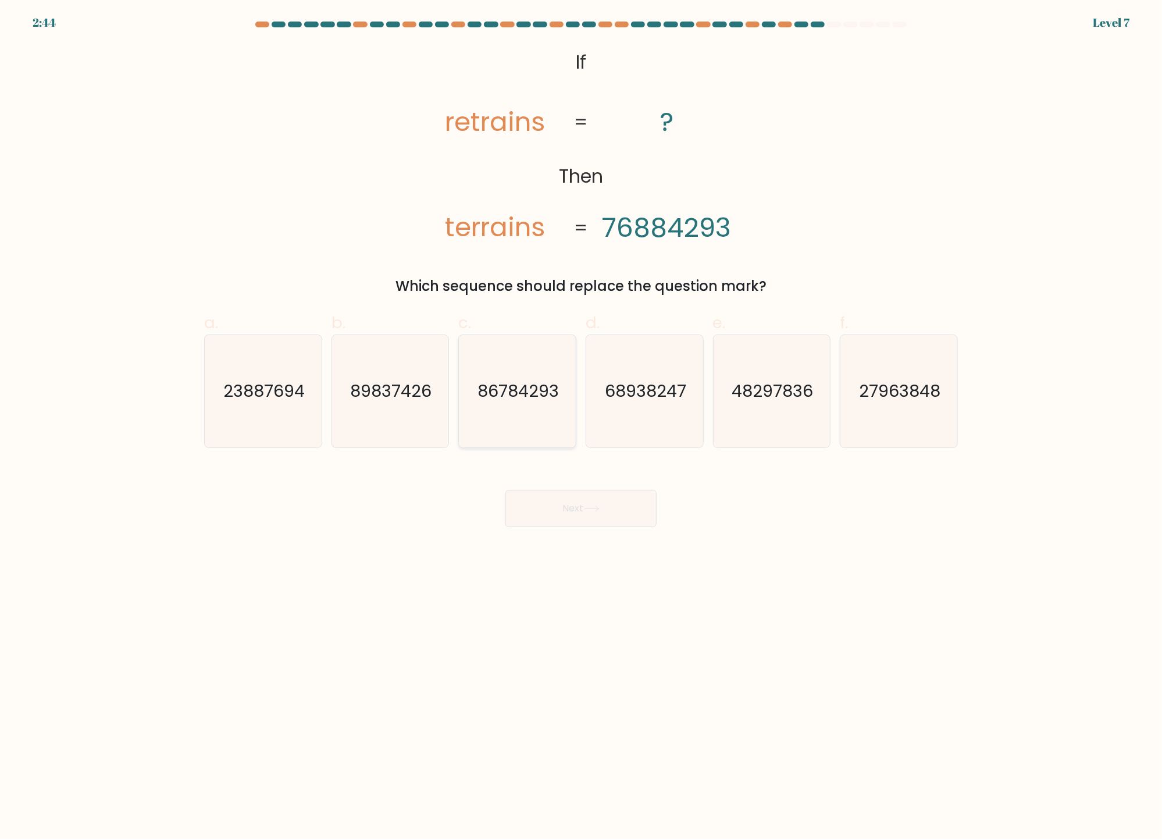
click at [518, 395] on text "86784293" at bounding box center [518, 391] width 81 height 23
click at [581, 419] on input "c. 86784293" at bounding box center [581, 423] width 1 height 8
radio input "true"
click at [585, 512] on button "Next" at bounding box center [580, 508] width 151 height 37
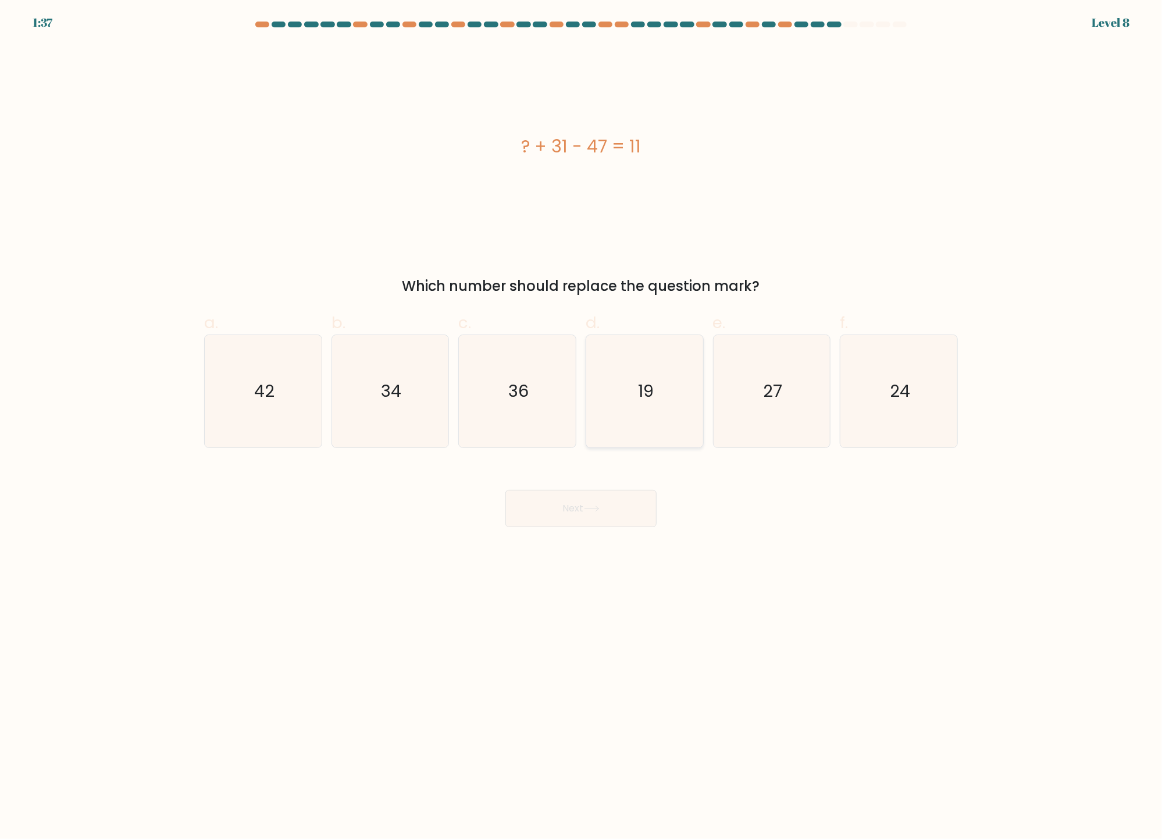
click at [642, 407] on icon "19" at bounding box center [645, 391] width 112 height 112
click at [582, 419] on input "d. 19" at bounding box center [581, 423] width 1 height 8
radio input "true"
click at [608, 506] on button "Next" at bounding box center [580, 508] width 151 height 37
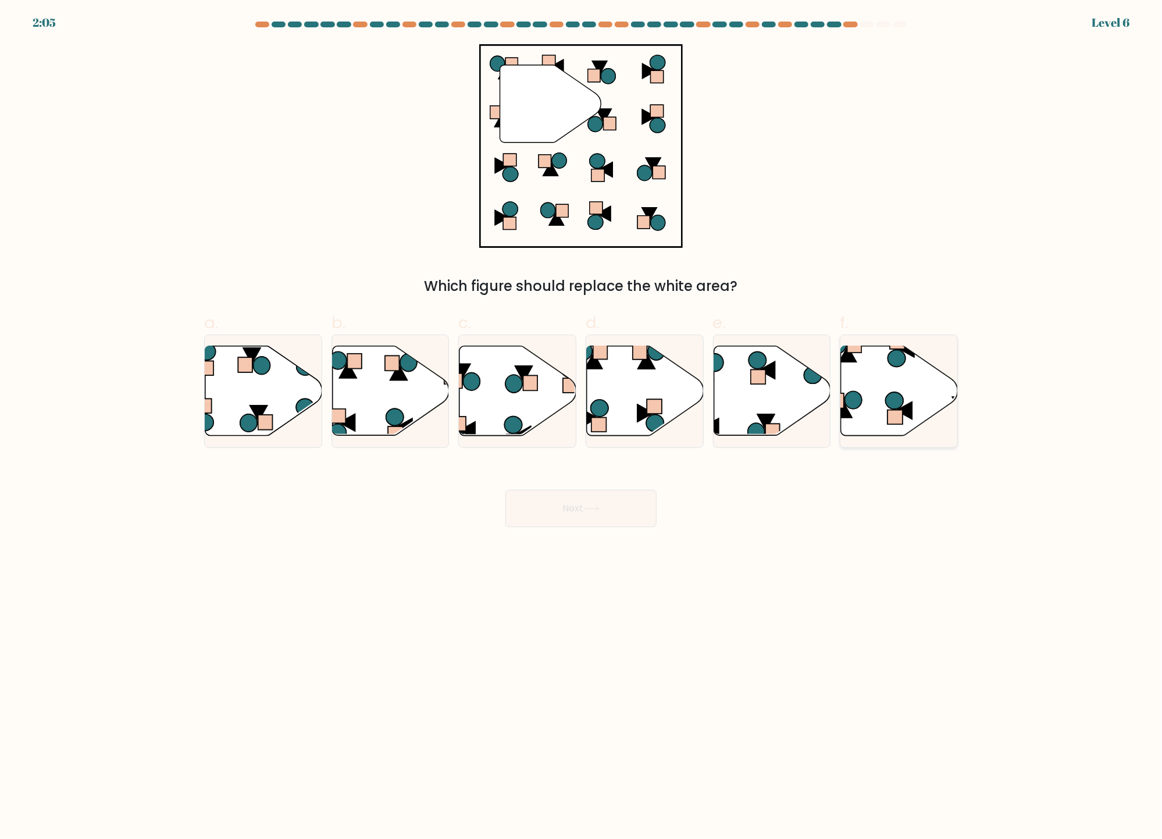
click at [867, 380] on icon at bounding box center [899, 391] width 117 height 90
click at [582, 419] on input "f." at bounding box center [581, 423] width 1 height 8
radio input "true"
click at [563, 505] on button "Next" at bounding box center [580, 508] width 151 height 37
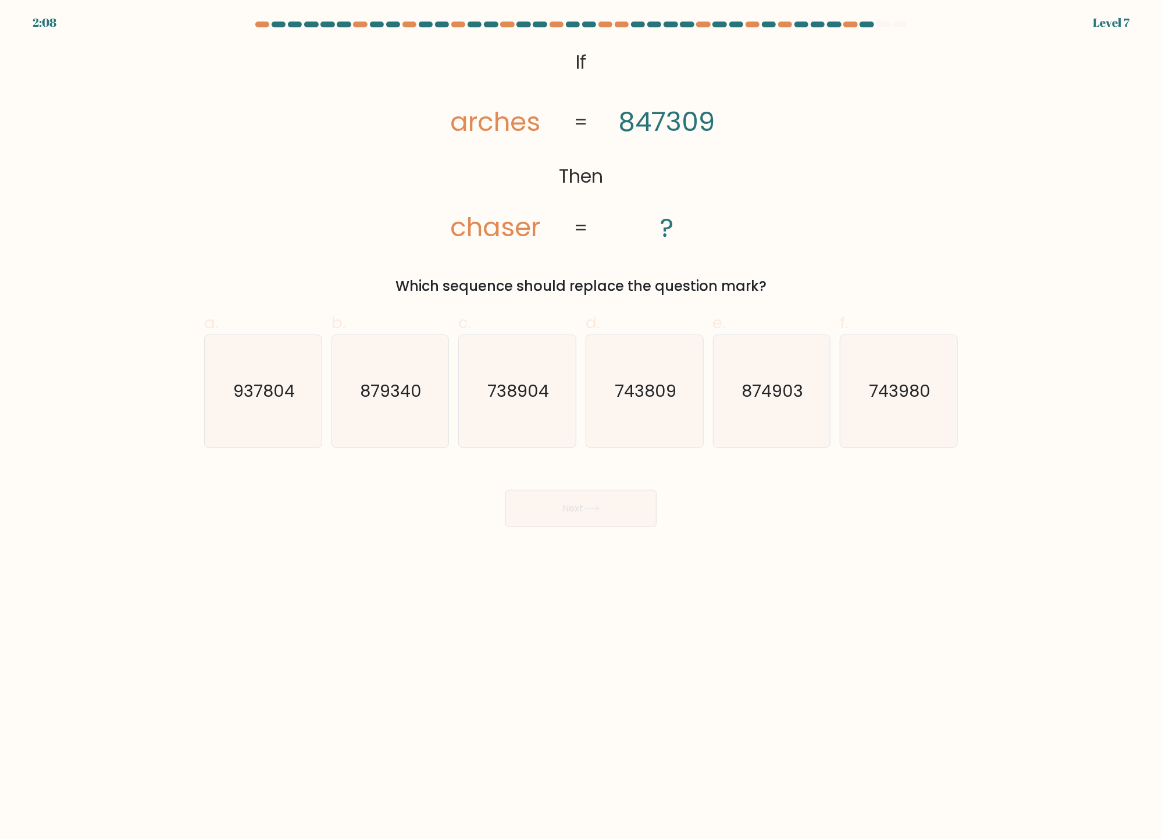
drag, startPoint x: 515, startPoint y: 394, endPoint x: 528, endPoint y: 459, distance: 66.4
click at [516, 394] on text "738904" at bounding box center [519, 391] width 62 height 23
click at [581, 419] on input "c. 738904" at bounding box center [581, 423] width 1 height 8
radio input "true"
click at [555, 513] on button "Next" at bounding box center [580, 508] width 151 height 37
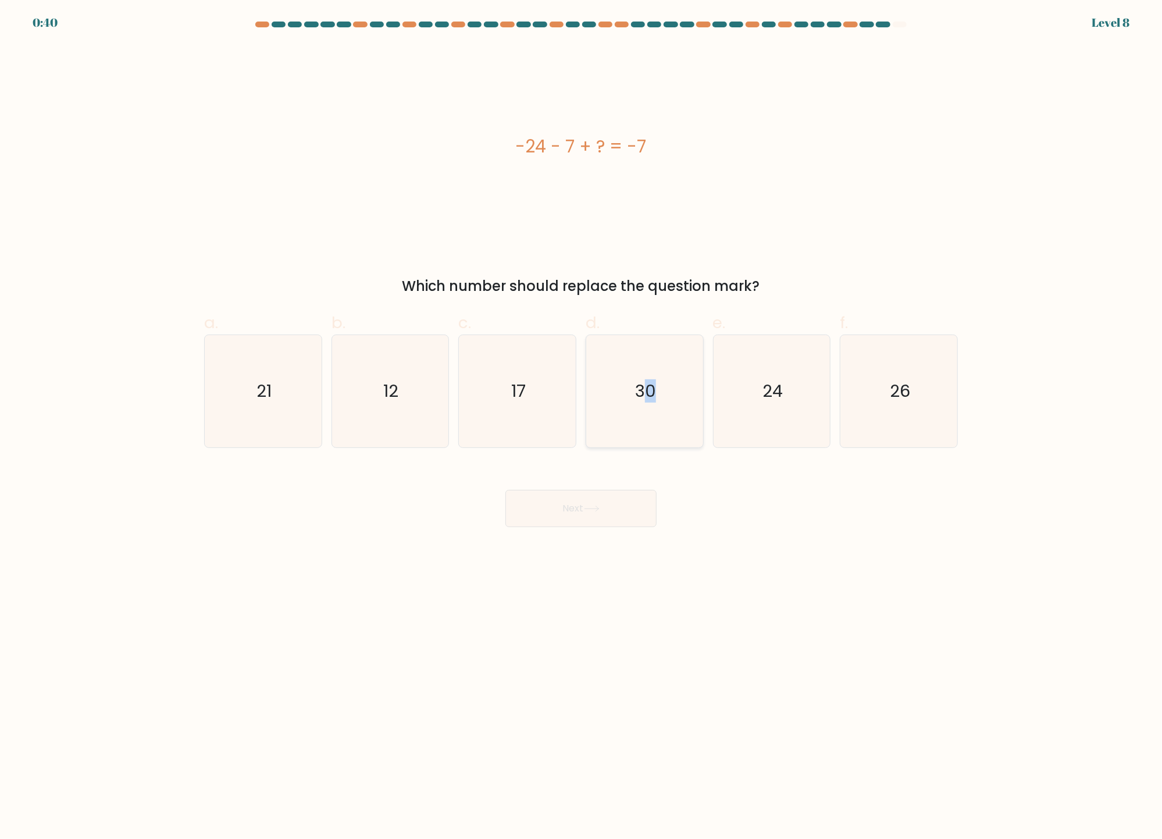
drag, startPoint x: 651, startPoint y: 389, endPoint x: 647, endPoint y: 394, distance: 6.2
click at [647, 394] on text "30" at bounding box center [645, 391] width 21 height 23
click at [582, 419] on input "d. 30" at bounding box center [581, 423] width 1 height 8
radio input "true"
click at [591, 501] on button "Next" at bounding box center [580, 508] width 151 height 37
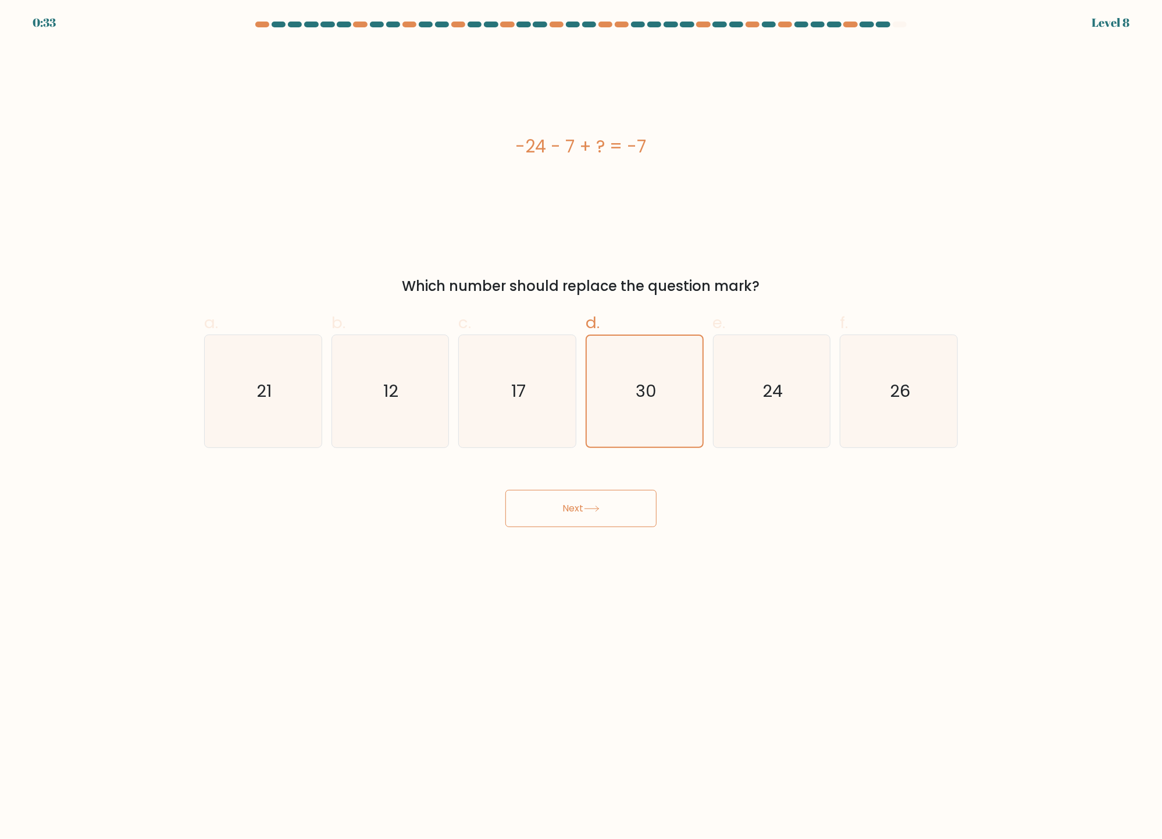
click at [576, 503] on button "Next" at bounding box center [580, 508] width 151 height 37
click at [603, 505] on button "Next" at bounding box center [580, 508] width 151 height 37
click at [617, 405] on icon "30" at bounding box center [644, 391] width 111 height 111
click at [582, 419] on input "d. 30" at bounding box center [581, 423] width 1 height 8
click at [588, 505] on button "Next" at bounding box center [580, 508] width 151 height 37
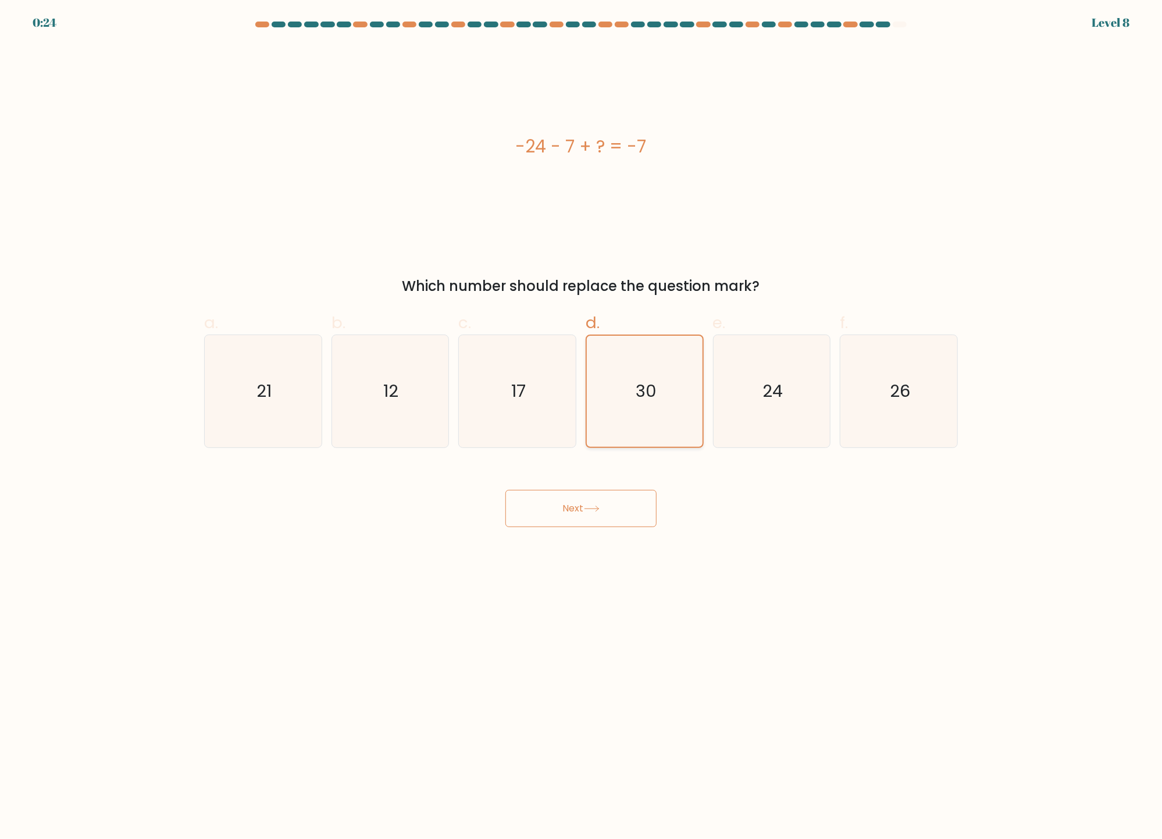
click at [648, 394] on text "30" at bounding box center [646, 391] width 20 height 23
click at [582, 419] on input "d. 30" at bounding box center [581, 423] width 1 height 8
click at [775, 401] on text "24" at bounding box center [772, 391] width 20 height 23
click at [582, 419] on input "e. 24" at bounding box center [581, 423] width 1 height 8
radio input "true"
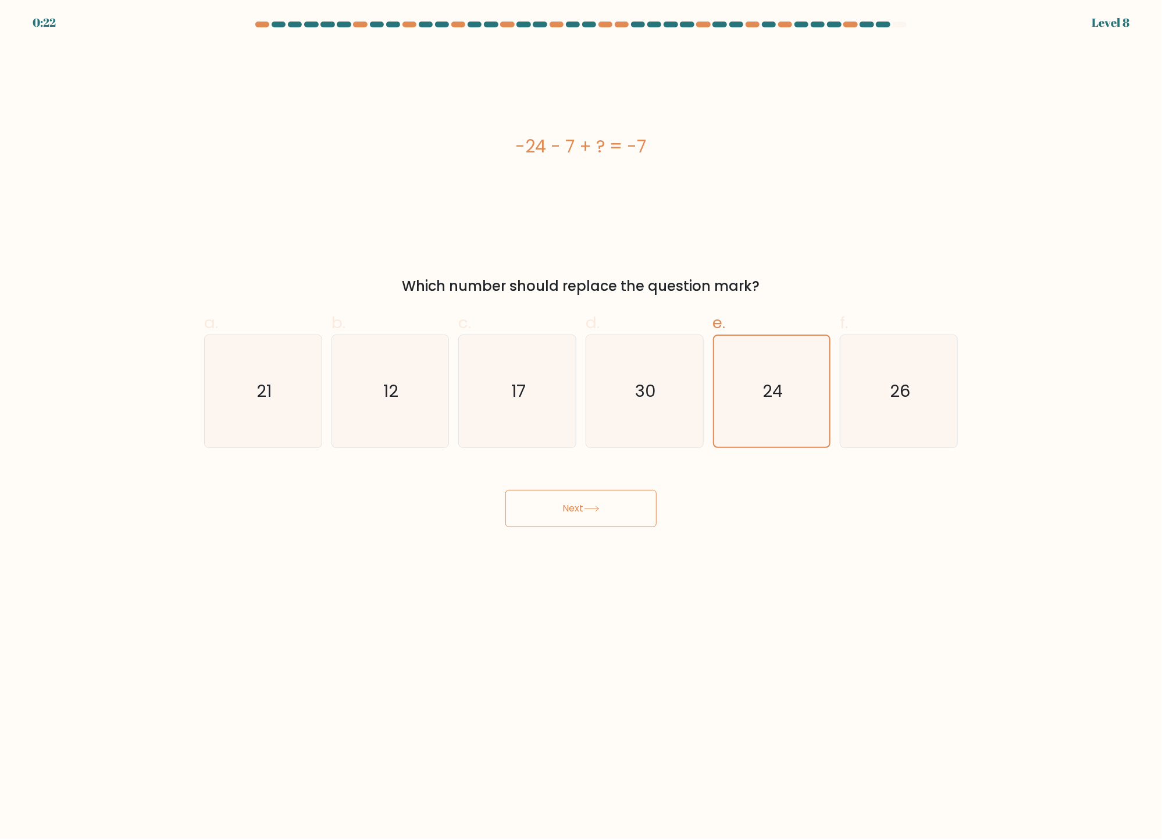
click at [619, 503] on button "Next" at bounding box center [580, 508] width 151 height 37
click at [635, 396] on text "30" at bounding box center [645, 391] width 21 height 23
click at [582, 419] on input "d. 30" at bounding box center [581, 423] width 1 height 8
radio input "true"
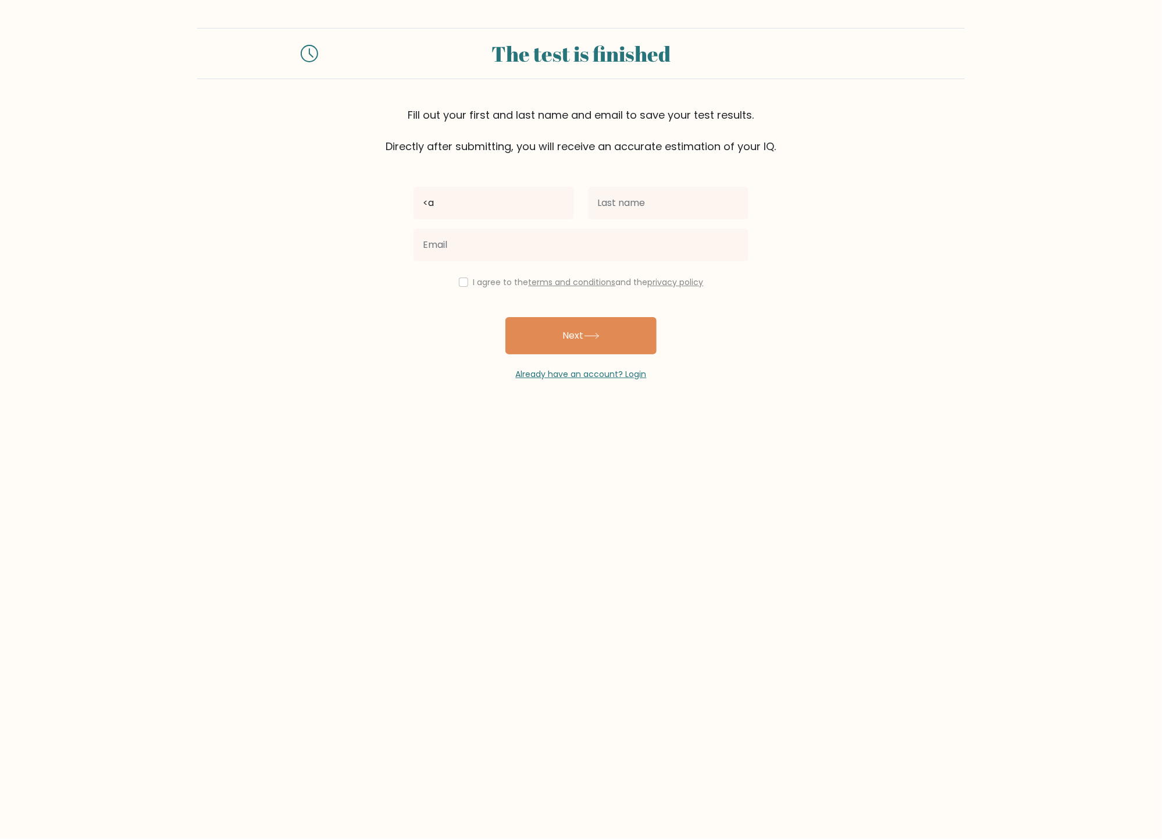
type input "<"
type input "Maria del Pilar"
click at [646, 205] on input "text" at bounding box center [668, 203] width 161 height 33
type input "Clemente"
click at [489, 249] on input "email" at bounding box center [581, 245] width 335 height 33
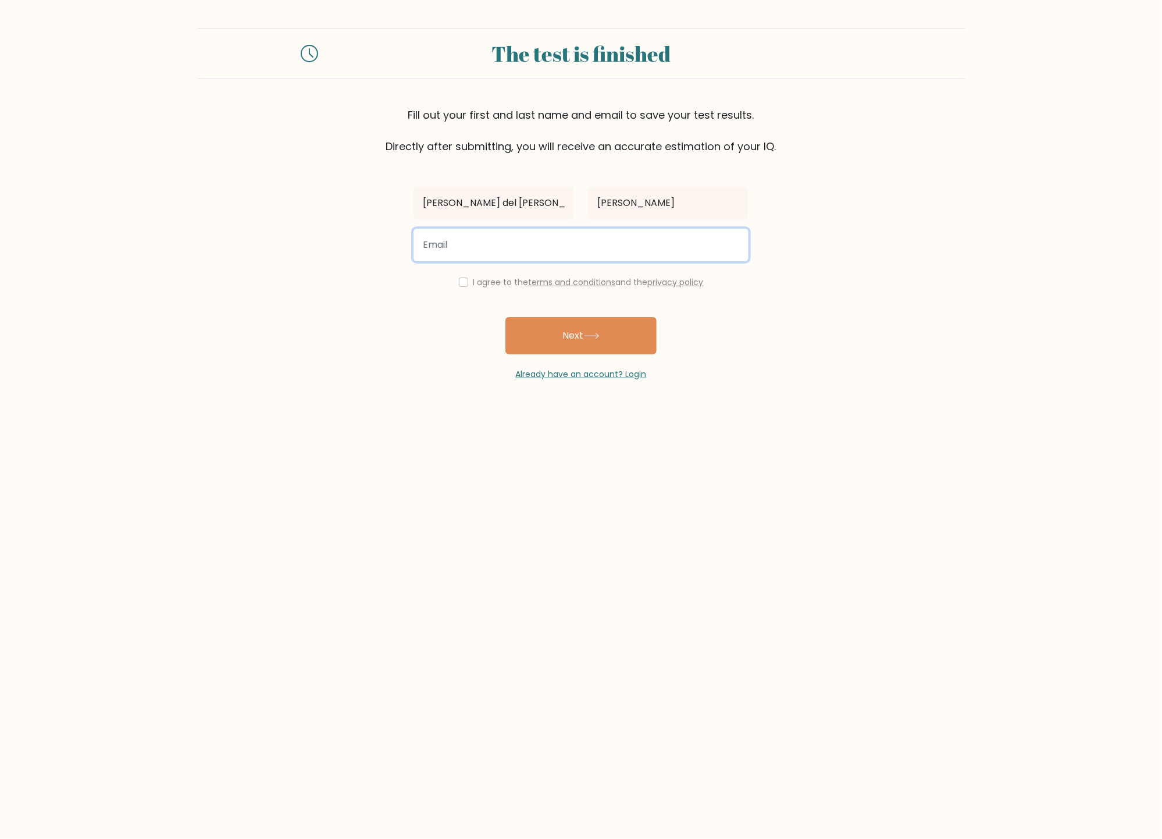
type input "piclevi14@gmail.com"
click at [463, 287] on div "I agree to the terms and conditions and the privacy policy" at bounding box center [581, 282] width 349 height 14
click at [461, 283] on input "checkbox" at bounding box center [463, 281] width 9 height 9
checkbox input "true"
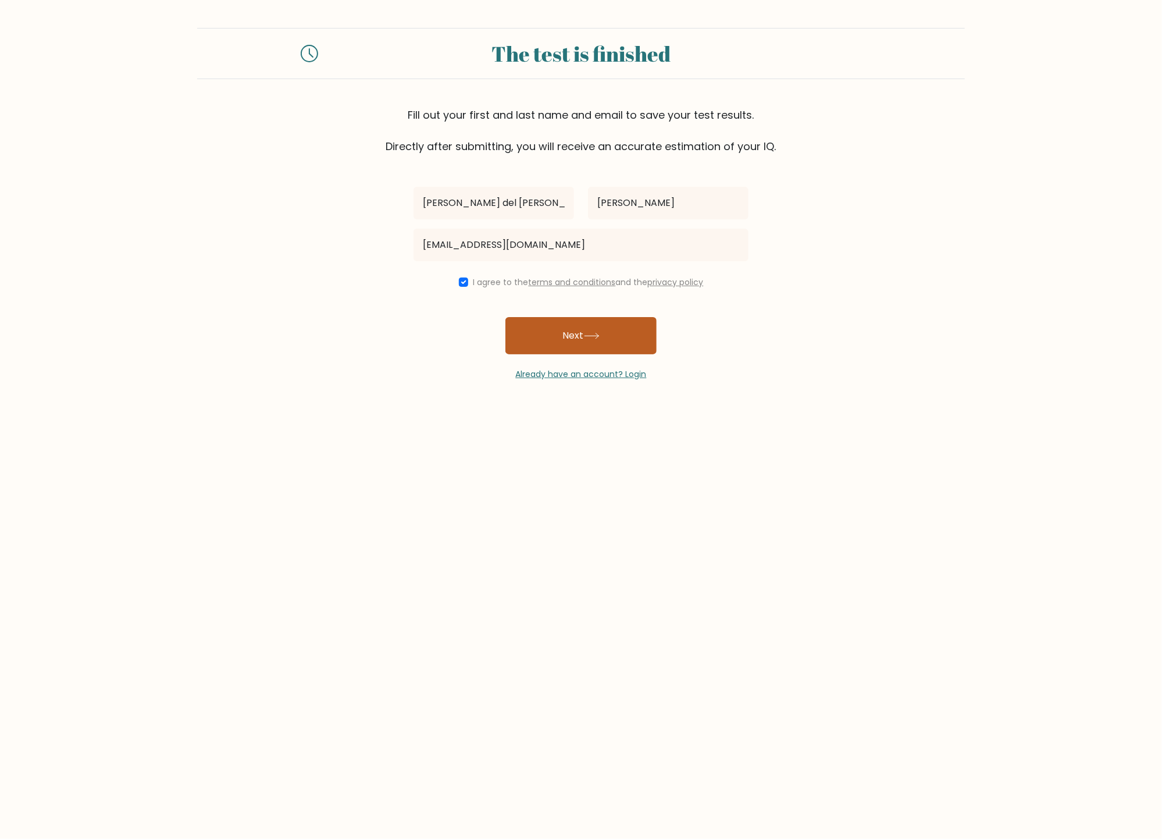
click at [568, 333] on button "Next" at bounding box center [580, 335] width 151 height 37
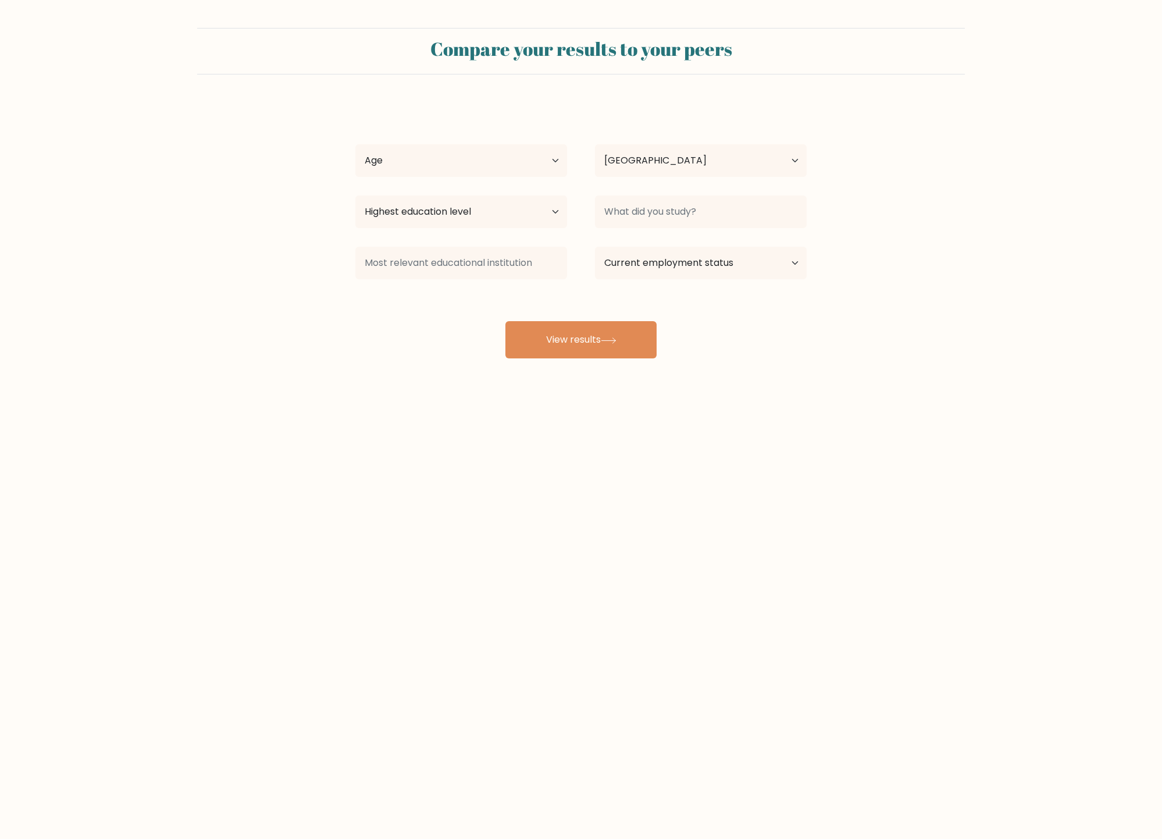
select select "DK"
click at [559, 213] on select "Highest education level No schooling Primary Lower Secondary Upper Secondary Oc…" at bounding box center [461, 211] width 212 height 33
select select "masters_degree"
click at [355, 195] on select "Highest education level No schooling Primary Lower Secondary Upper Secondary Oc…" at bounding box center [461, 211] width 212 height 33
click at [714, 213] on input at bounding box center [701, 211] width 212 height 33
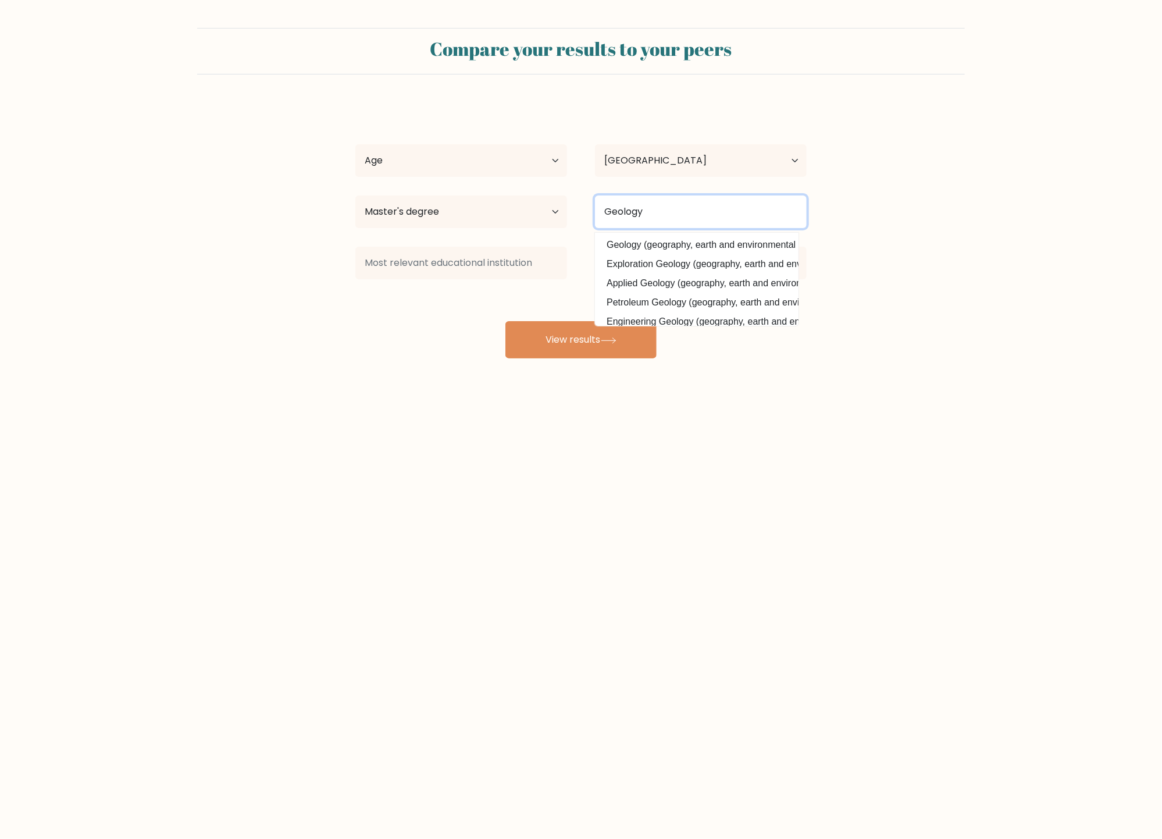
type input "Geology"
click at [435, 294] on div "Maria del Pilar Clemente Age Under 18 years old 18-24 years old 25-34 years old…" at bounding box center [580, 230] width 465 height 256
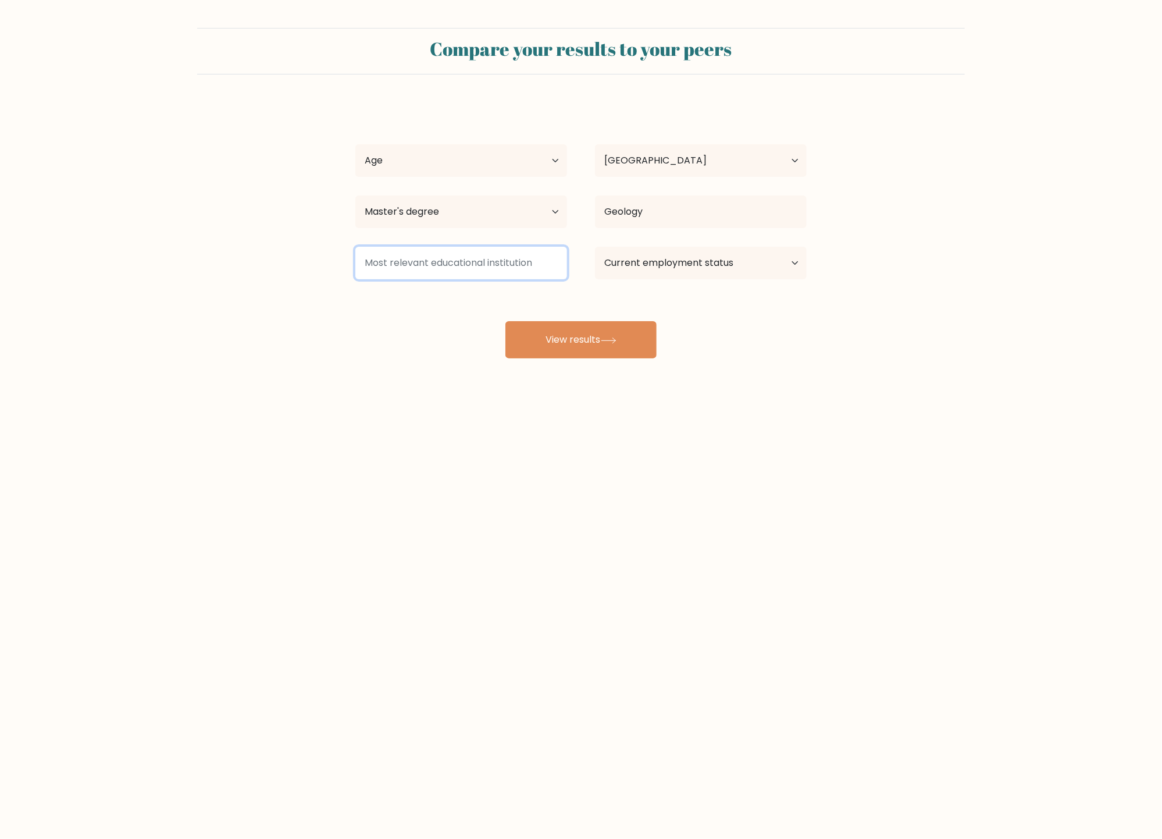
click at [510, 263] on input at bounding box center [461, 263] width 212 height 33
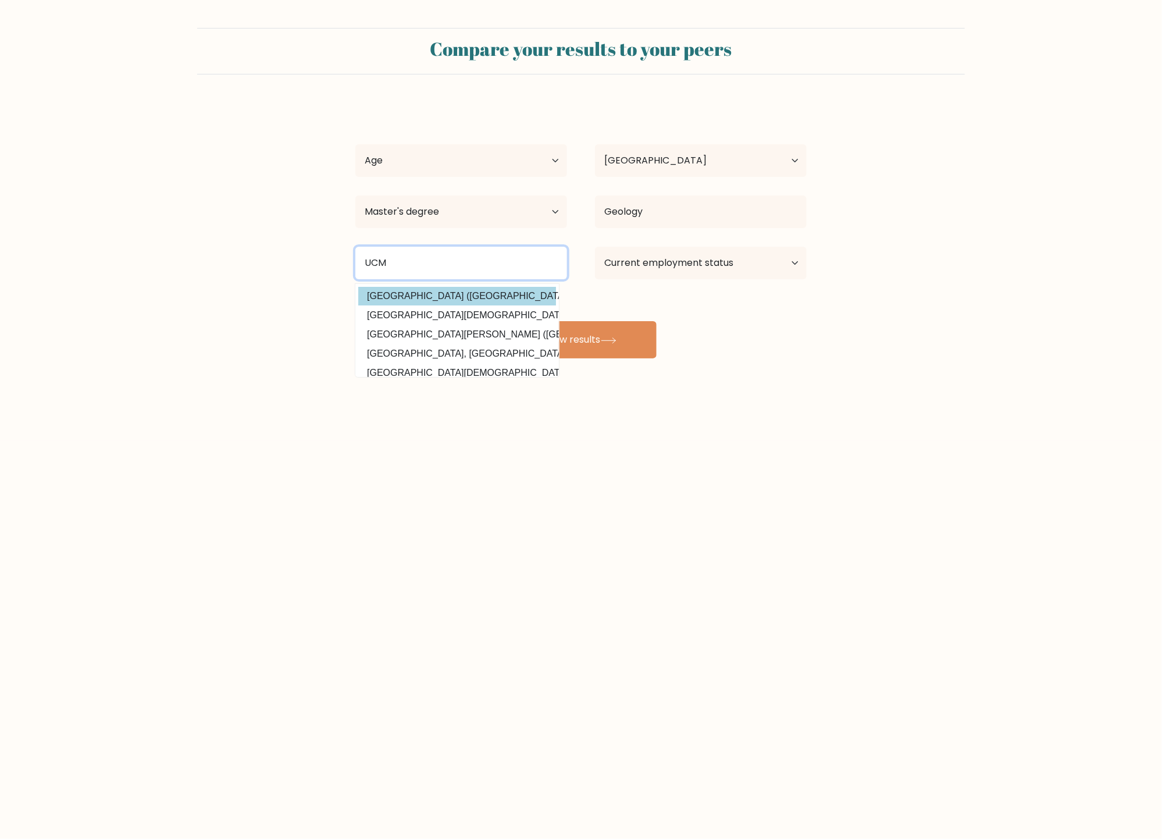
type input "UCM"
click at [470, 294] on div "Maria del Pilar Clemente Age Under 18 years old 18-24 years old 25-34 years old…" at bounding box center [580, 230] width 465 height 256
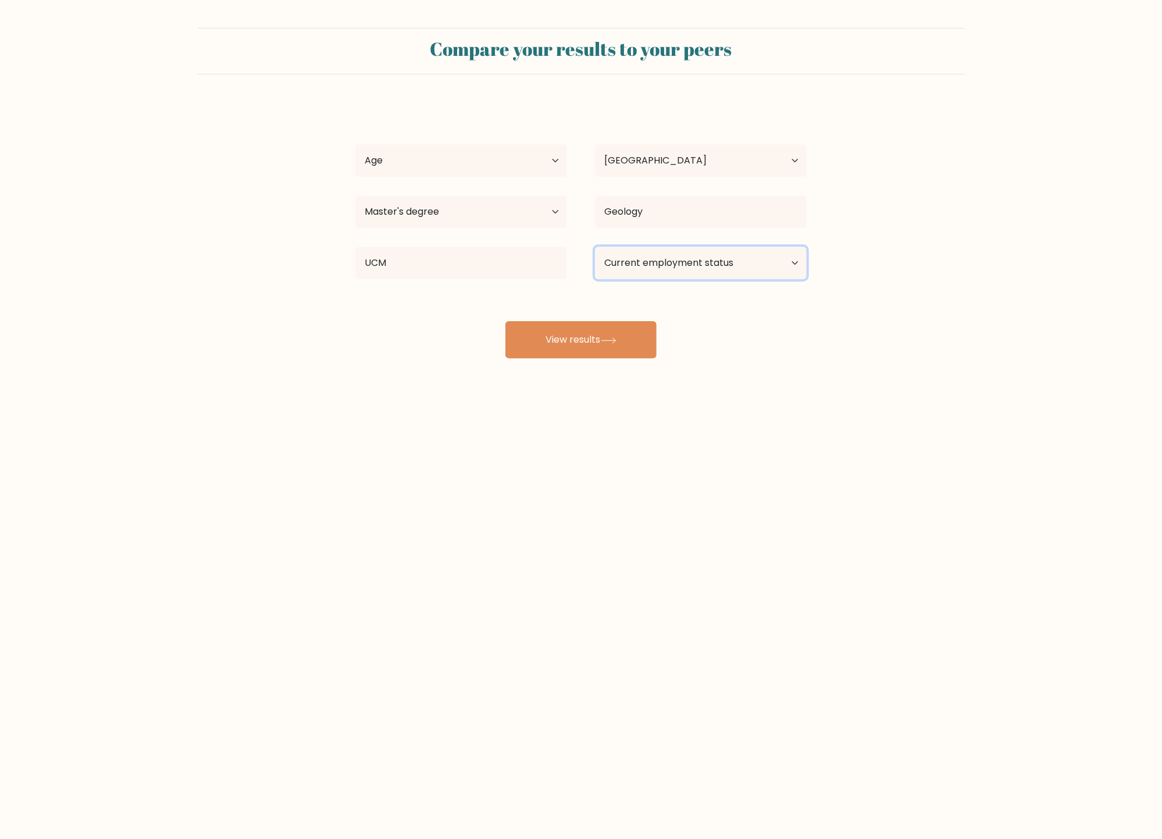
click at [794, 263] on select "Current employment status Employed Student Retired Other / prefer not to answer" at bounding box center [701, 263] width 212 height 33
select select "other"
click at [595, 247] on select "Current employment status Employed Student Retired Other / prefer not to answer" at bounding box center [701, 263] width 212 height 33
click at [600, 340] on button "View results" at bounding box center [580, 339] width 151 height 37
click at [557, 160] on select "Age Under 18 years old 18-24 years old 25-34 years old 35-44 years old 45-54 ye…" at bounding box center [461, 160] width 212 height 33
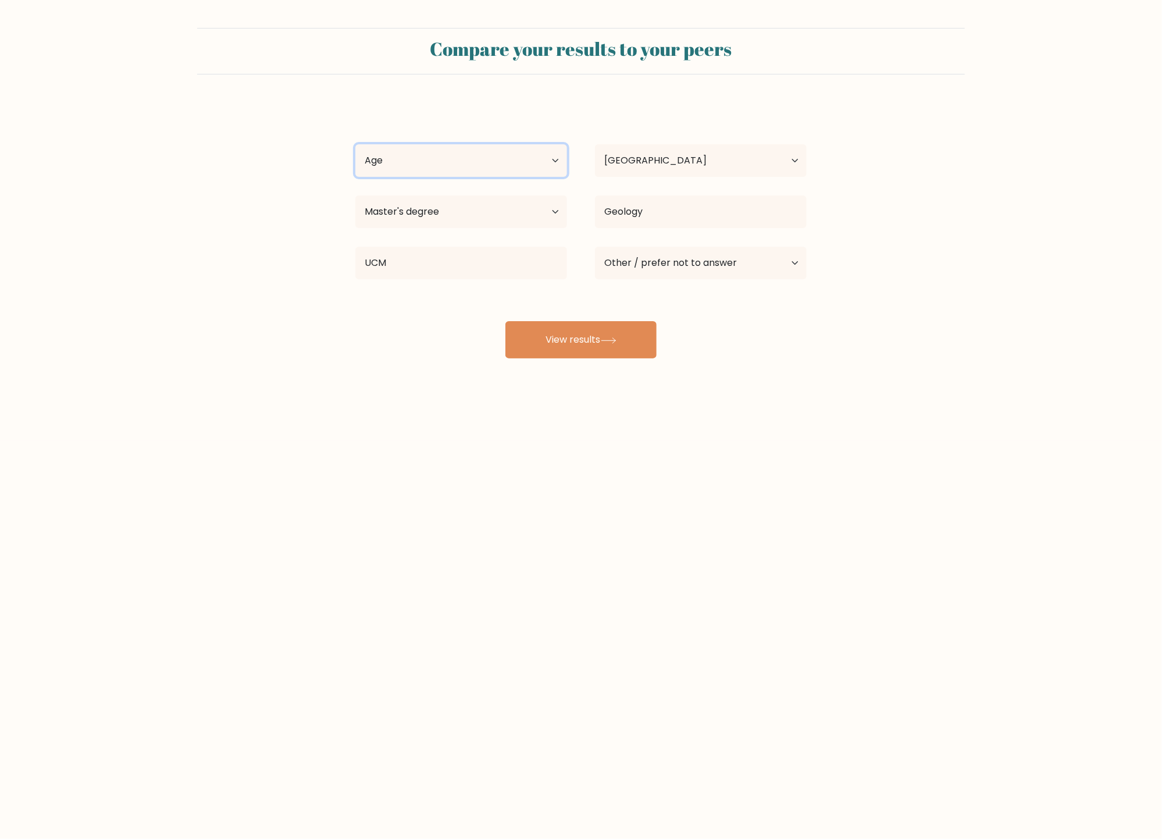
select select "55_64"
click at [355, 144] on select "Age Under 18 years old 18-24 years old 25-34 years old 35-44 years old 45-54 ye…" at bounding box center [461, 160] width 212 height 33
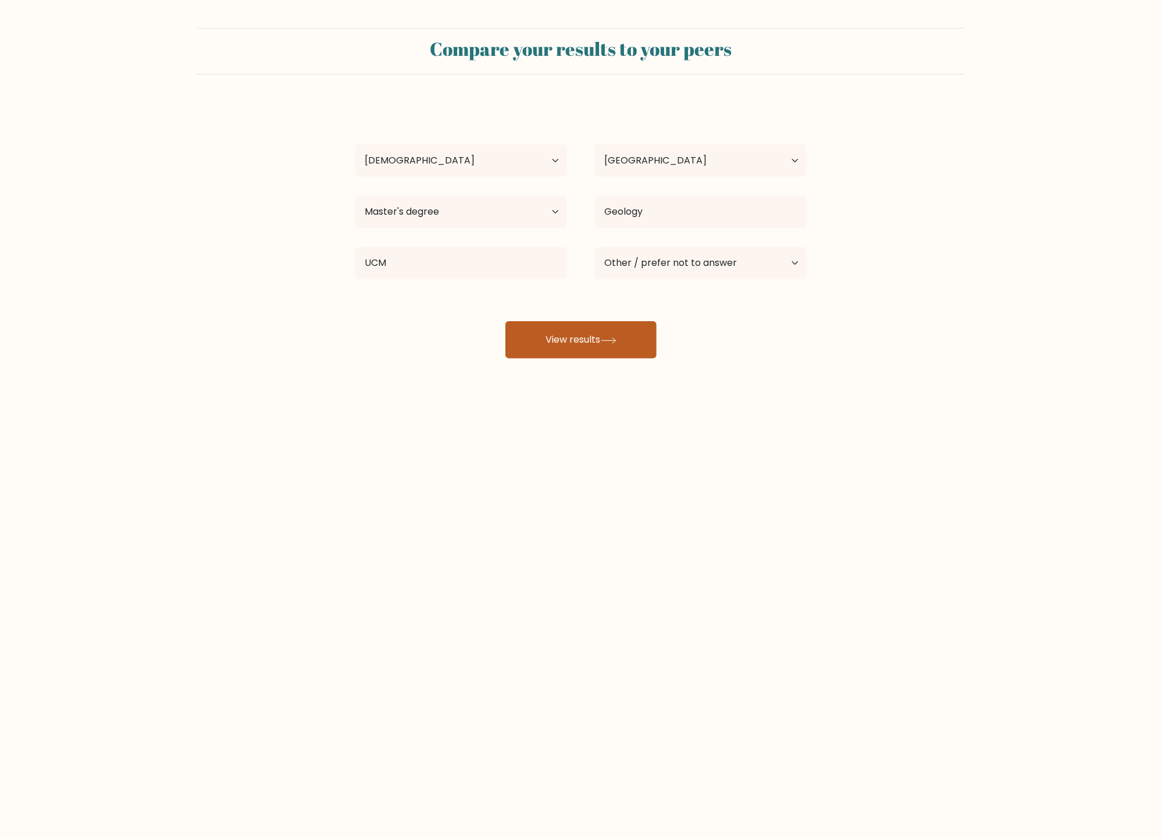
click at [568, 335] on button "View results" at bounding box center [580, 339] width 151 height 37
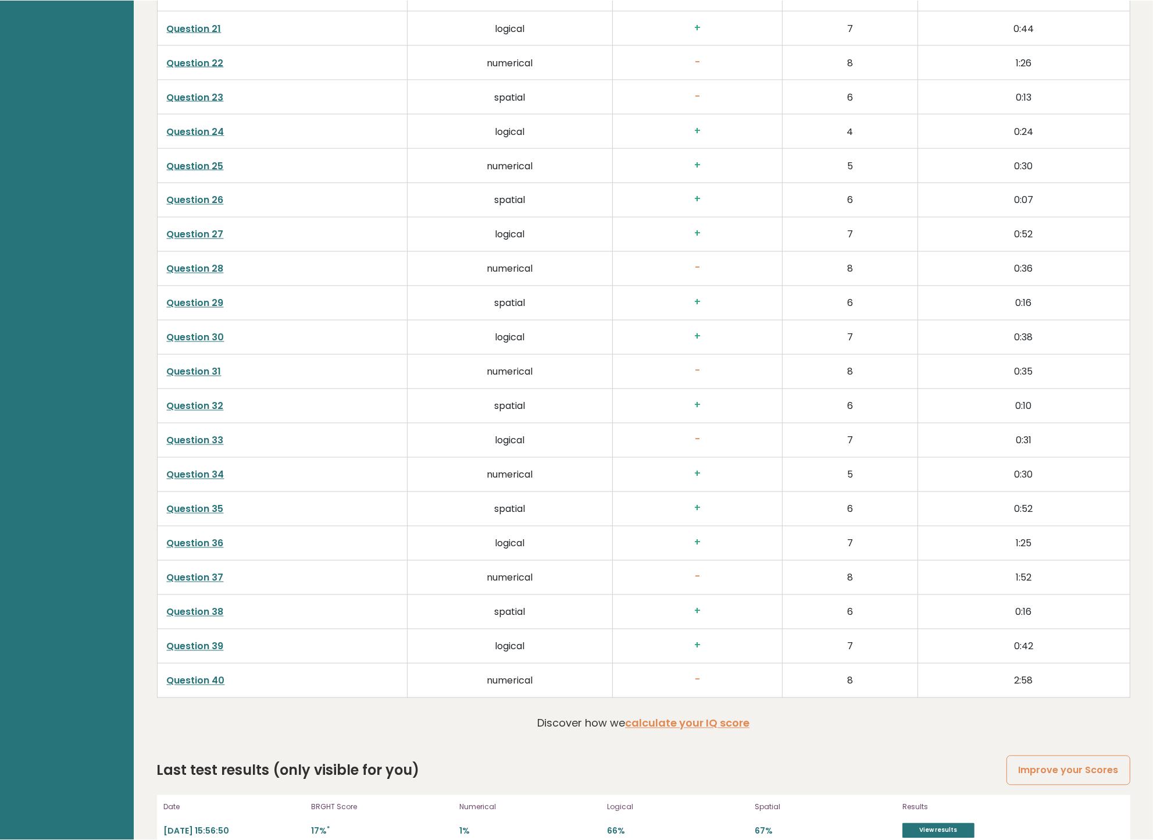
scroll to position [2691, 0]
click at [931, 823] on link "View results" at bounding box center [939, 830] width 72 height 15
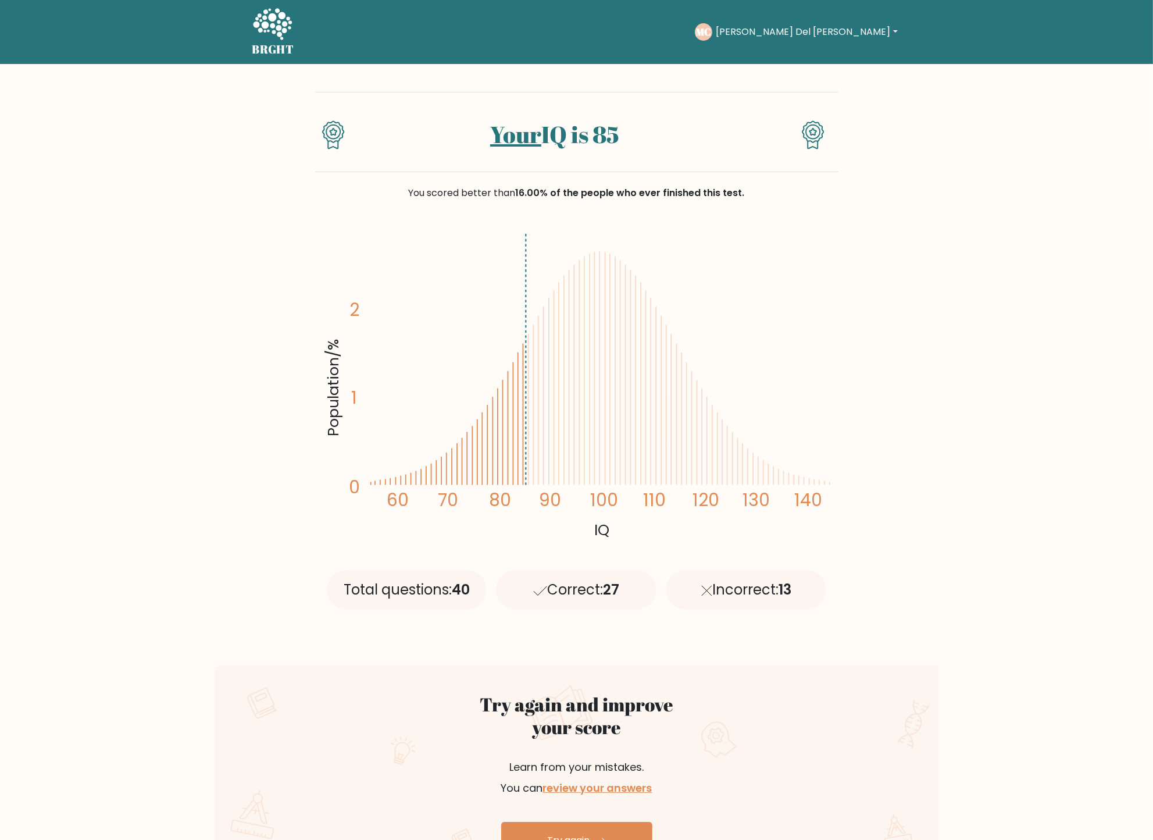
click at [893, 31] on button "[PERSON_NAME] Del [PERSON_NAME]" at bounding box center [806, 31] width 188 height 15
